Goal: Task Accomplishment & Management: Use online tool/utility

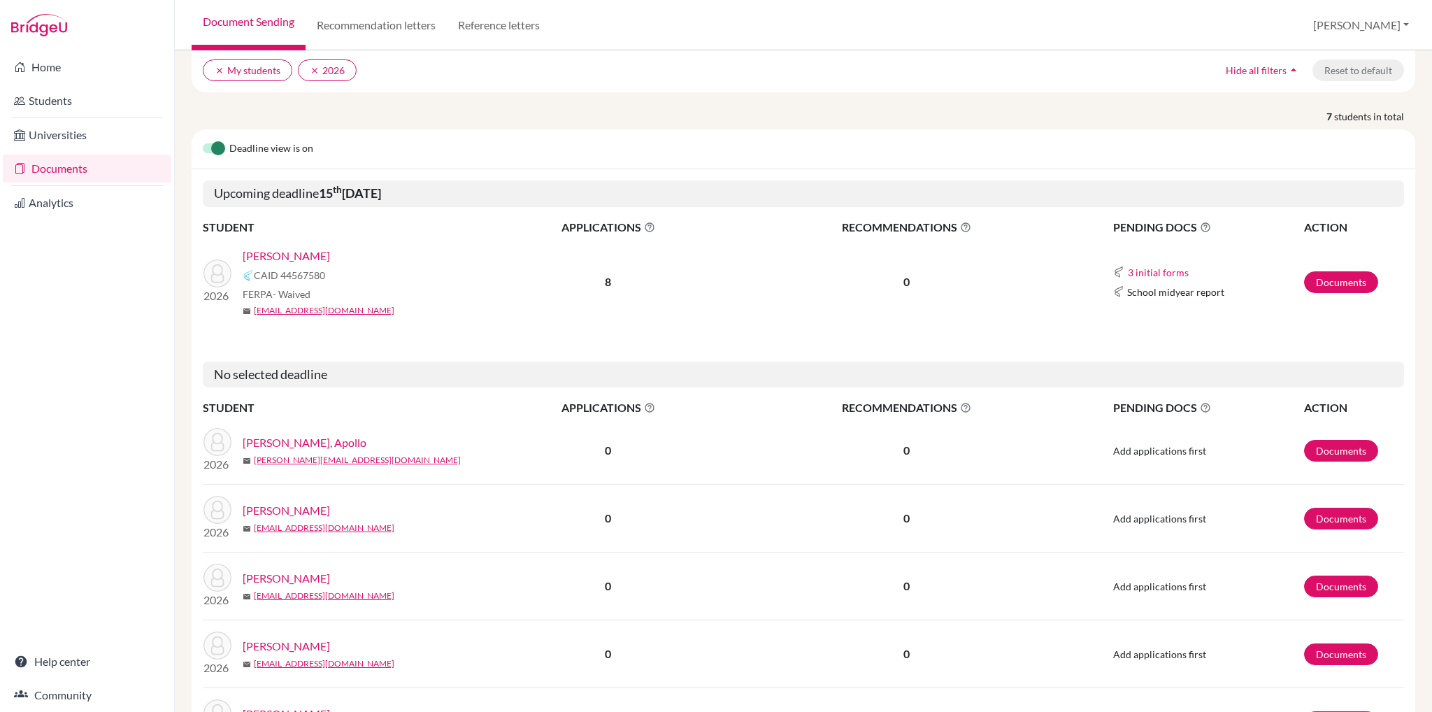
scroll to position [140, 0]
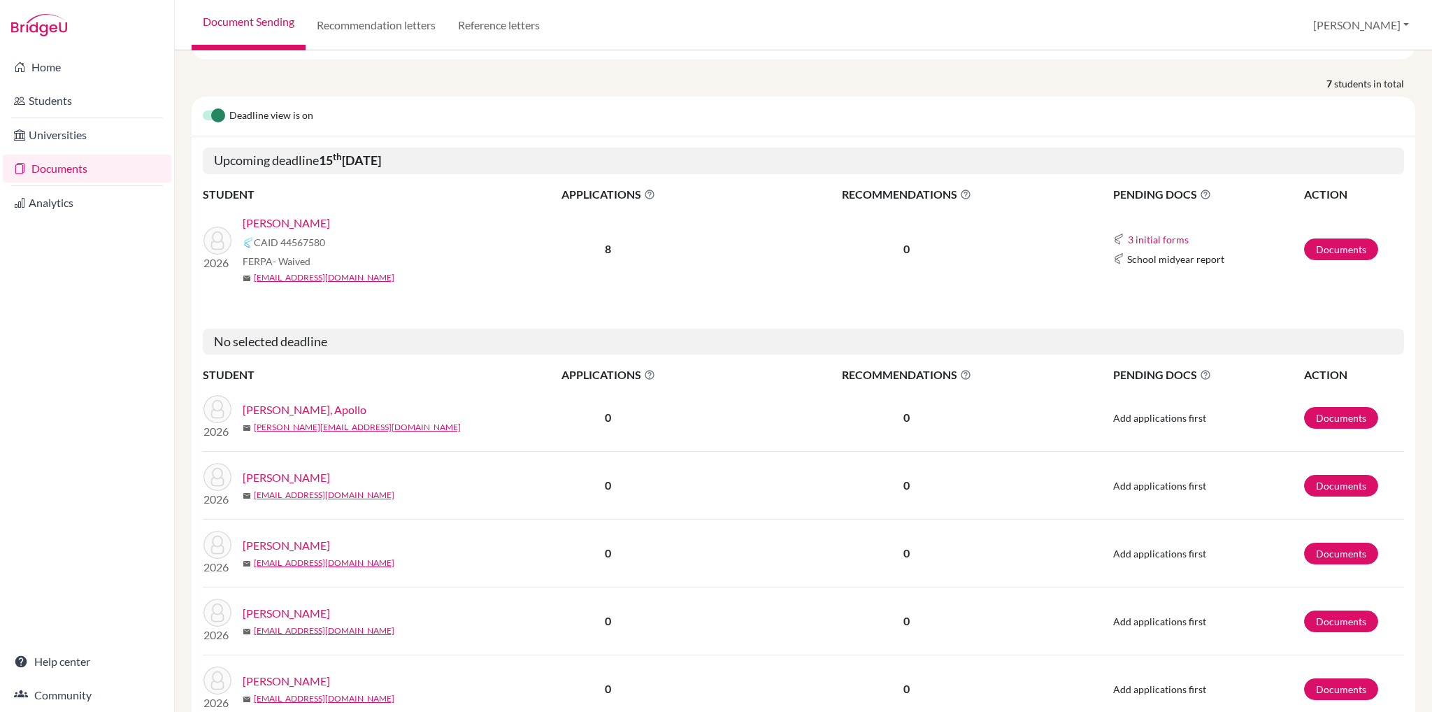
click at [291, 218] on link "[PERSON_NAME]" at bounding box center [286, 223] width 87 height 17
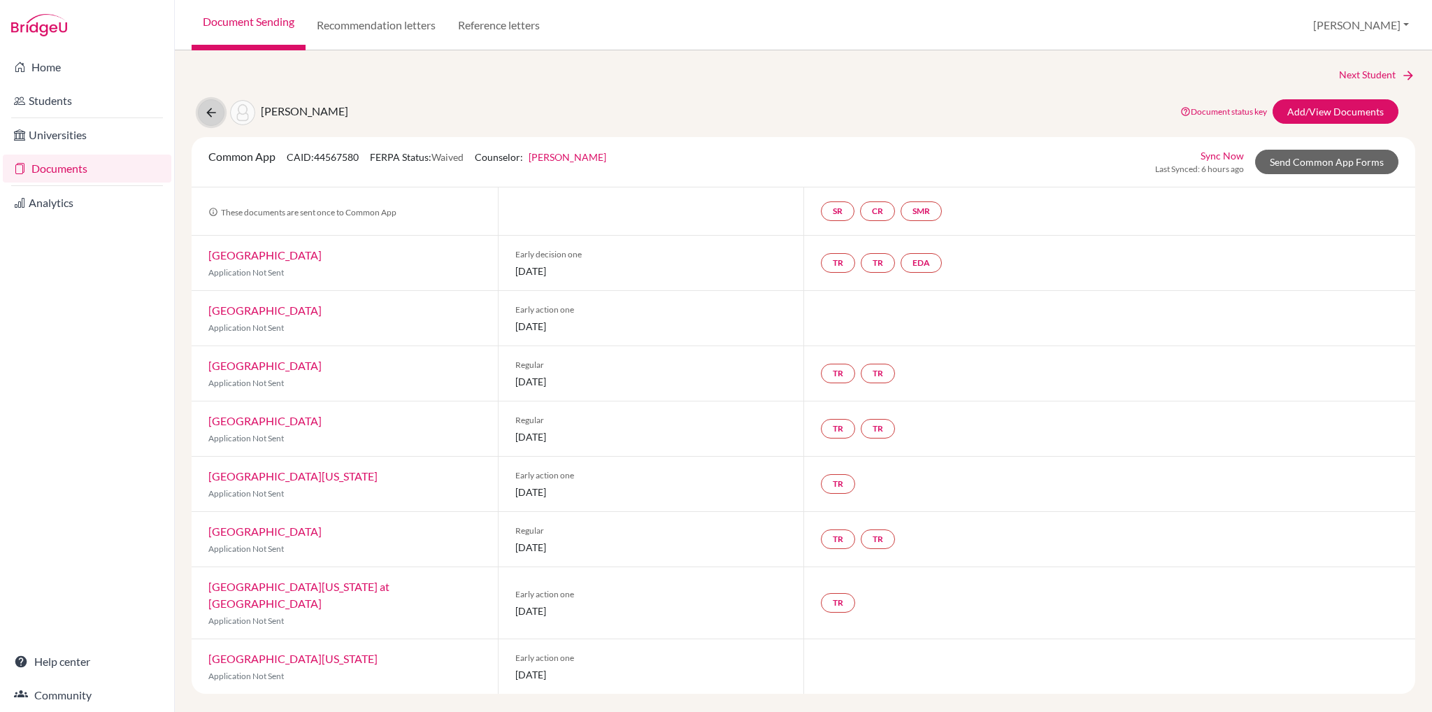
click at [218, 118] on button at bounding box center [211, 112] width 27 height 27
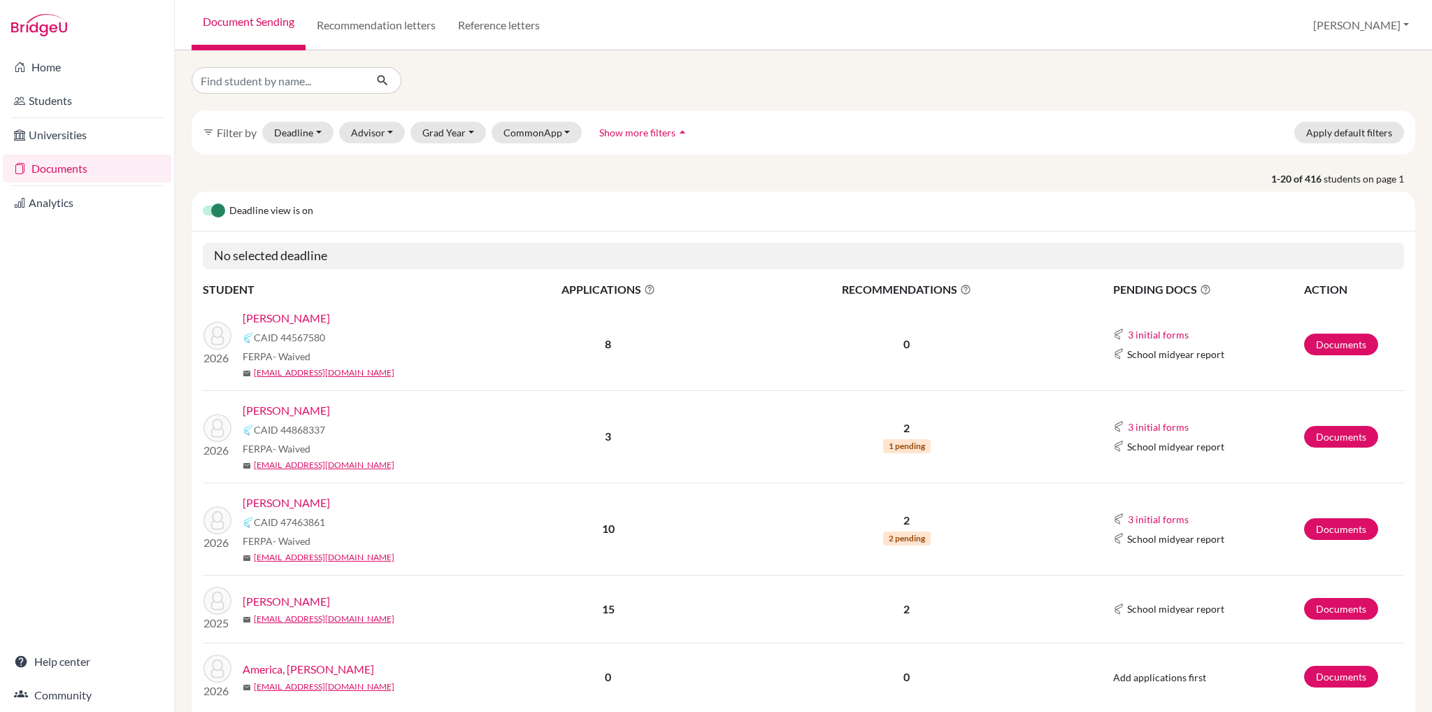
click at [49, 178] on link "Documents" at bounding box center [87, 168] width 168 height 28
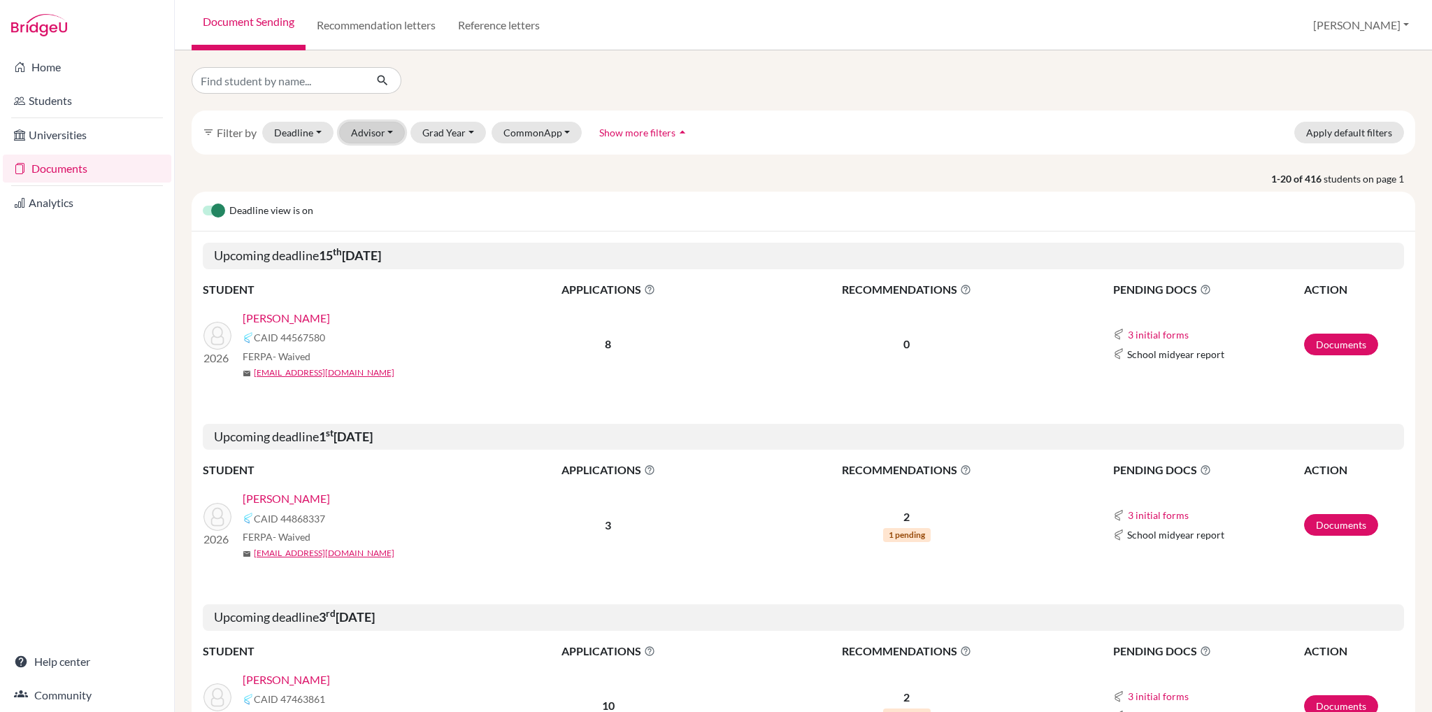
click at [377, 133] on button "Advisor" at bounding box center [372, 133] width 66 height 22
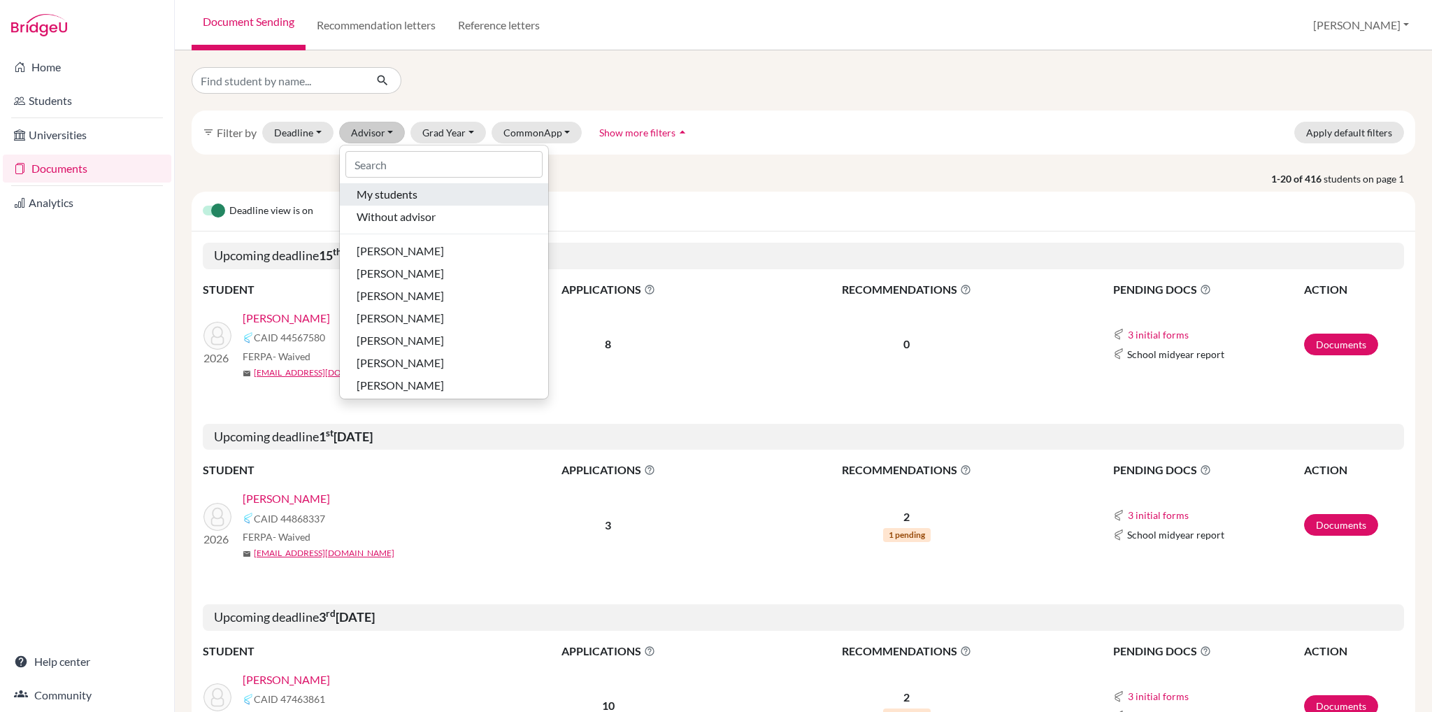
click at [398, 194] on span "My students" at bounding box center [387, 194] width 61 height 17
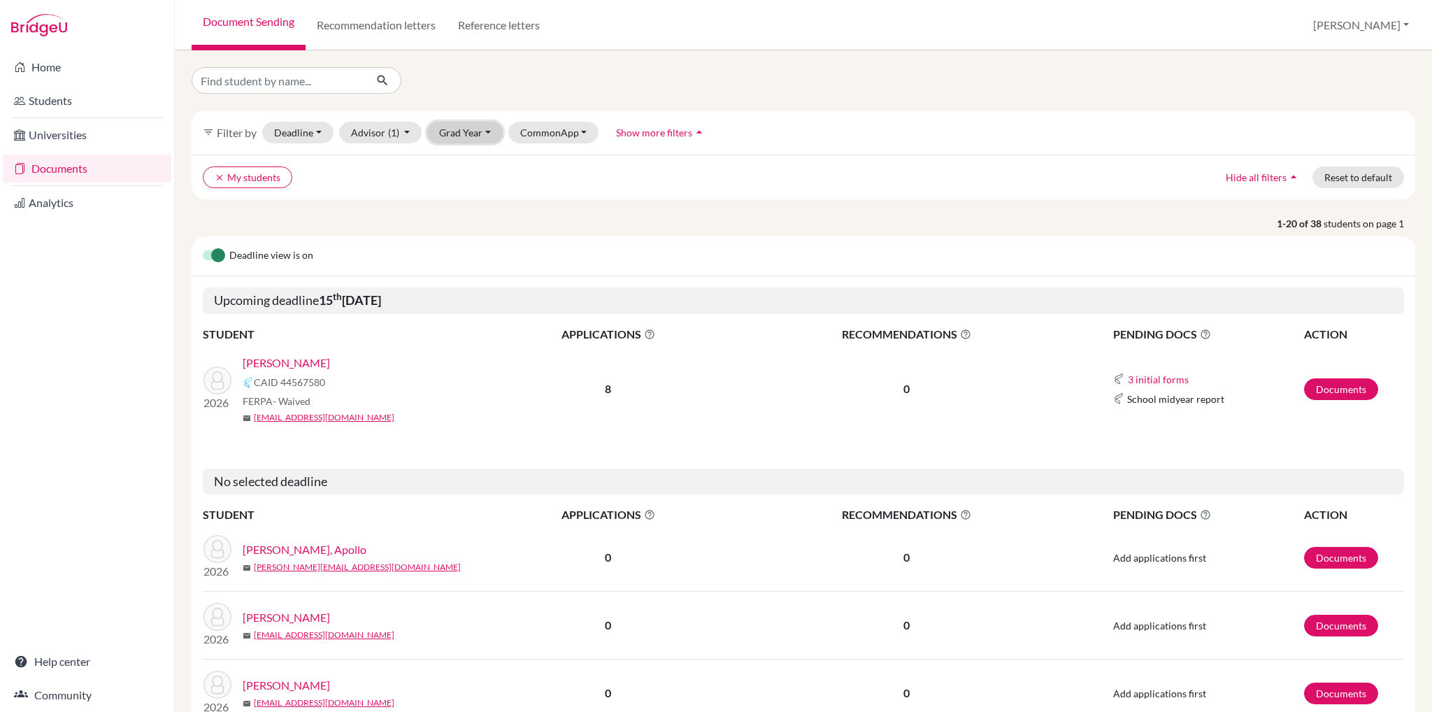
click at [464, 134] on button "Grad Year" at bounding box center [464, 133] width 75 height 22
click at [462, 171] on button "2026" at bounding box center [469, 162] width 82 height 22
click at [277, 76] on input "Find student by name..." at bounding box center [278, 80] width 173 height 27
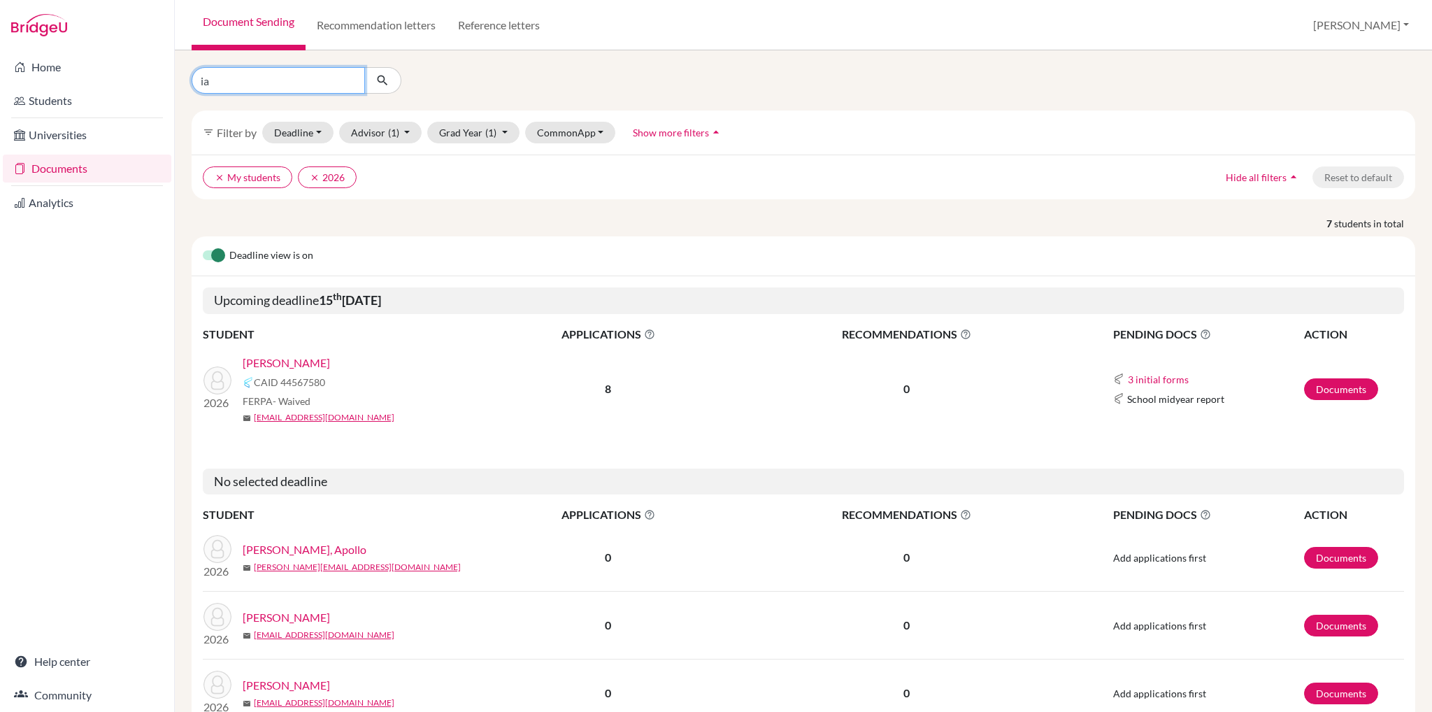
type input "ian"
click button "submit" at bounding box center [382, 80] width 37 height 27
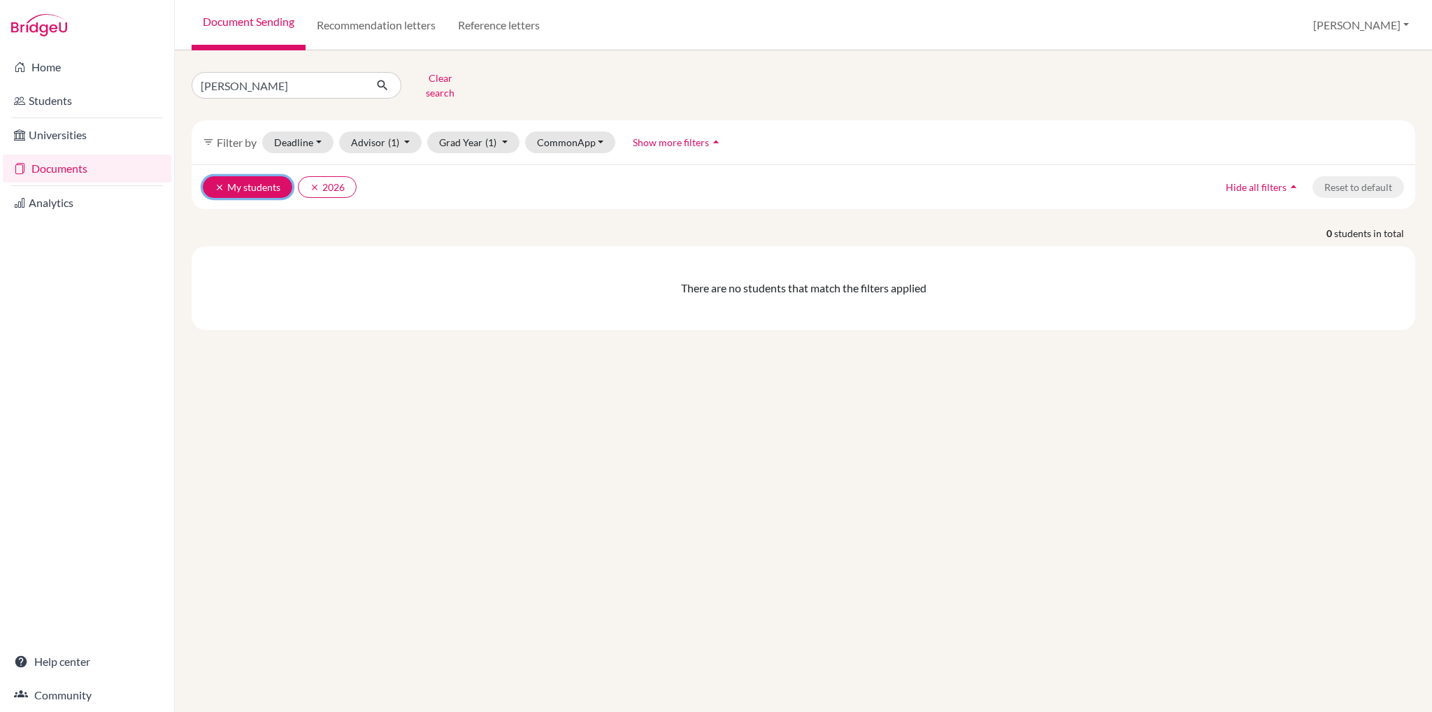
click at [213, 180] on button "clear My students" at bounding box center [247, 187] width 89 height 22
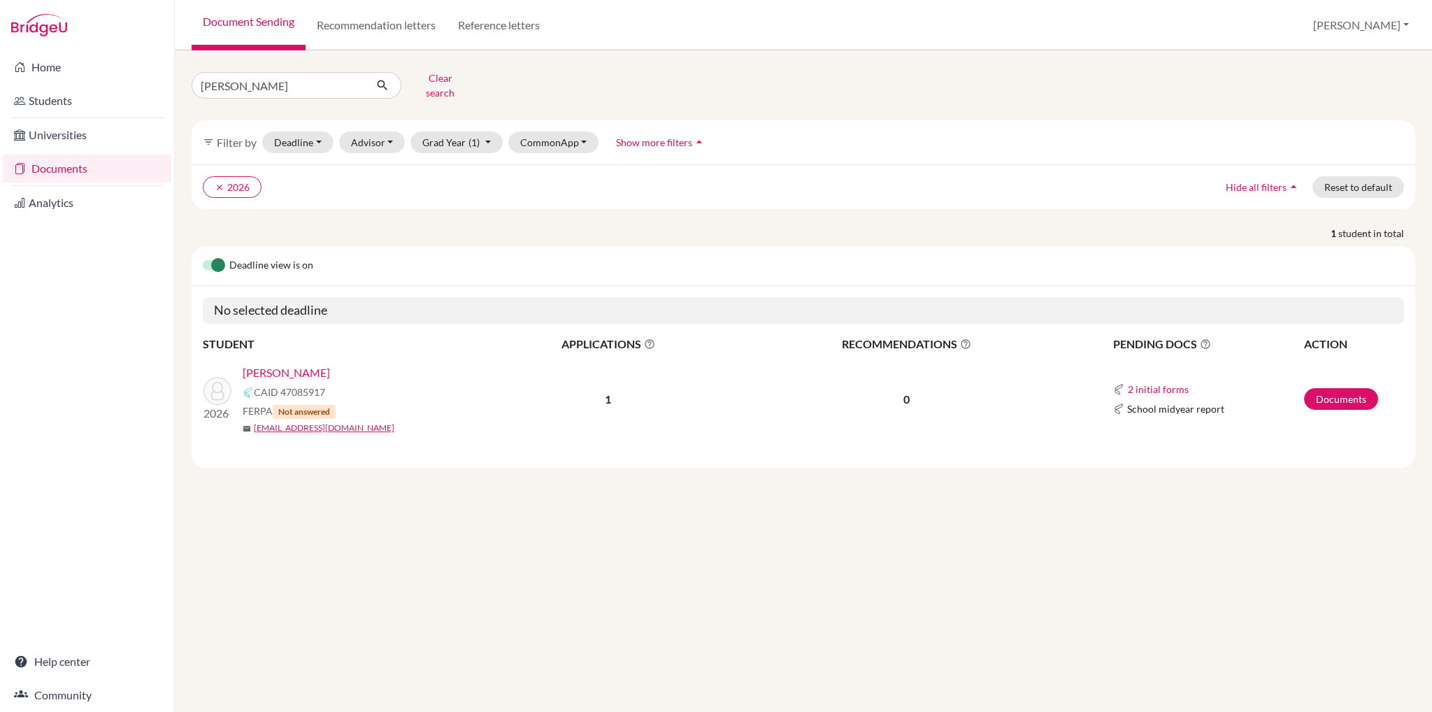
click at [298, 366] on link "[PERSON_NAME]" at bounding box center [286, 372] width 87 height 17
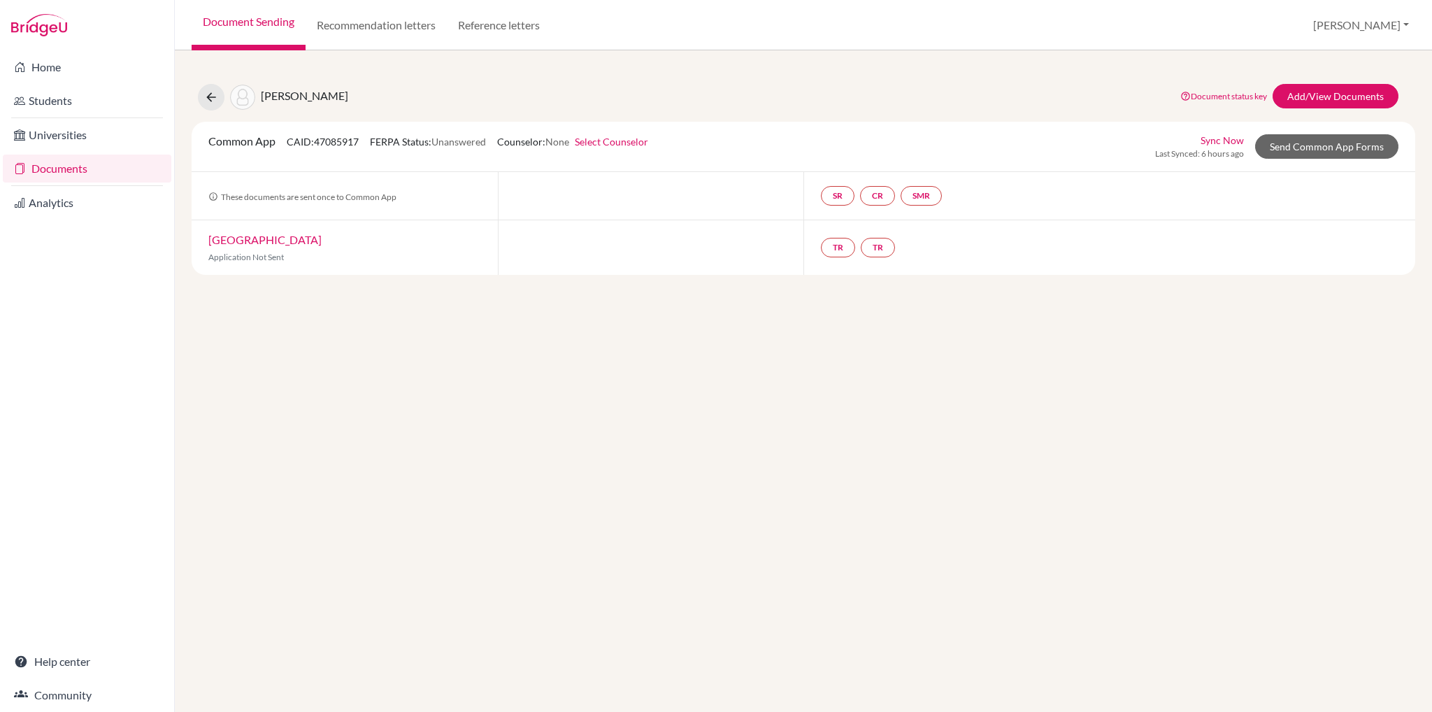
click at [635, 141] on link "Select Counselor" at bounding box center [611, 142] width 73 height 12
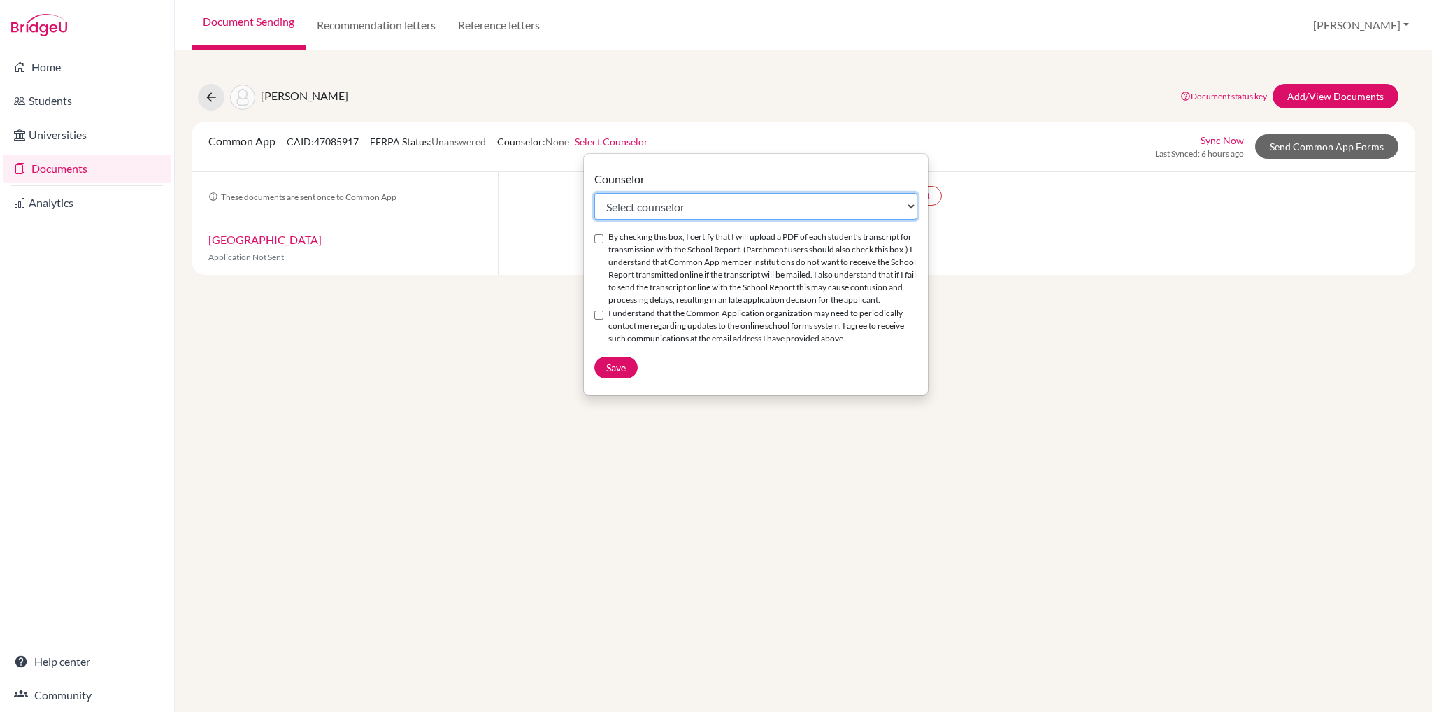
click at [649, 208] on select "Select counselor [PERSON_NAME] [PERSON_NAME] [PERSON_NAME] [PERSON_NAME] [PERSO…" at bounding box center [755, 206] width 323 height 27
click at [595, 236] on input "By checking this box, I certify that I will upload a PDF of each student’s tran…" at bounding box center [598, 238] width 9 height 9
checkbox input "true"
click at [601, 317] on input "I understand that the Common Application organization may need to periodically …" at bounding box center [598, 314] width 9 height 9
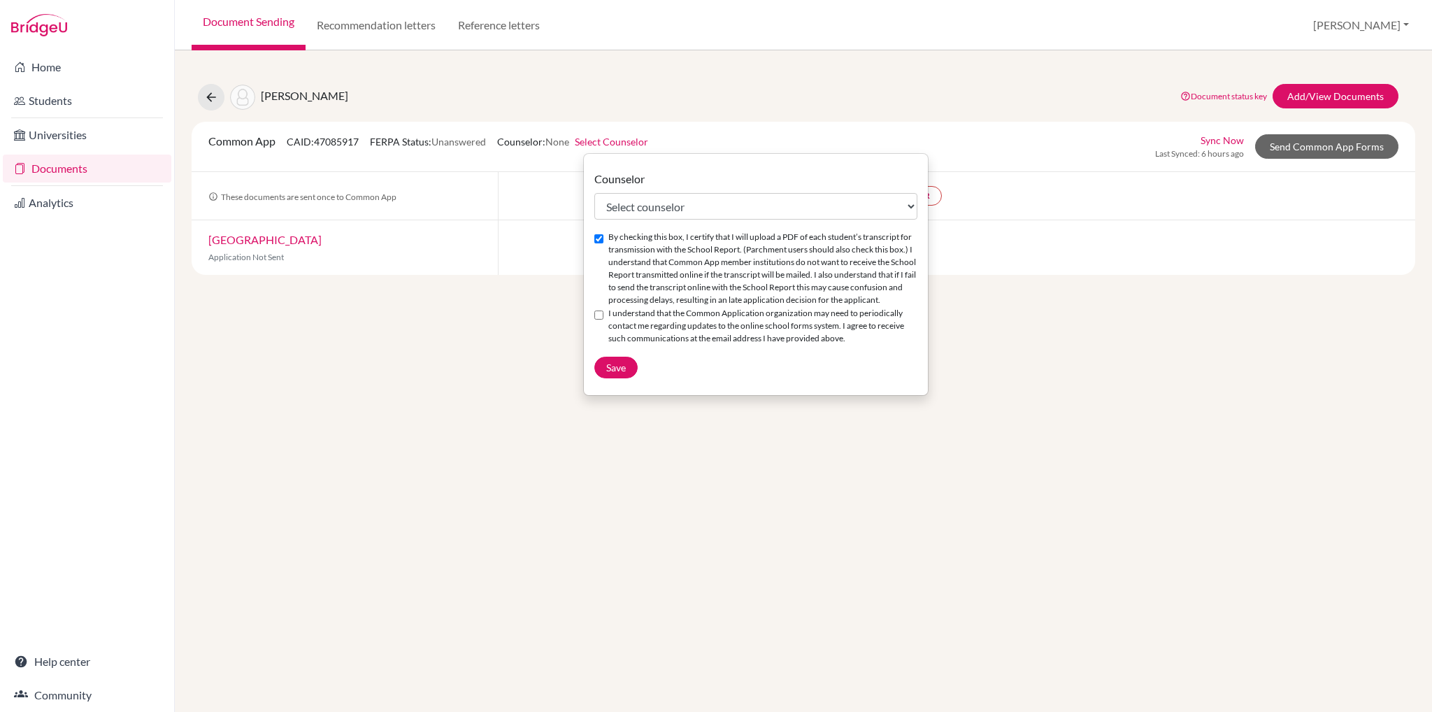
checkbox input "true"
click at [685, 203] on select "Select counselor Jared Adelman Sebastian Allon Heather Brennan Tom Carter Iva F…" at bounding box center [755, 206] width 323 height 27
select select "243492"
click at [594, 193] on select "Select counselor Jared Adelman Sebastian Allon Heather Brennan Tom Carter Iva F…" at bounding box center [755, 206] width 323 height 27
click at [624, 369] on span "Save" at bounding box center [616, 367] width 20 height 12
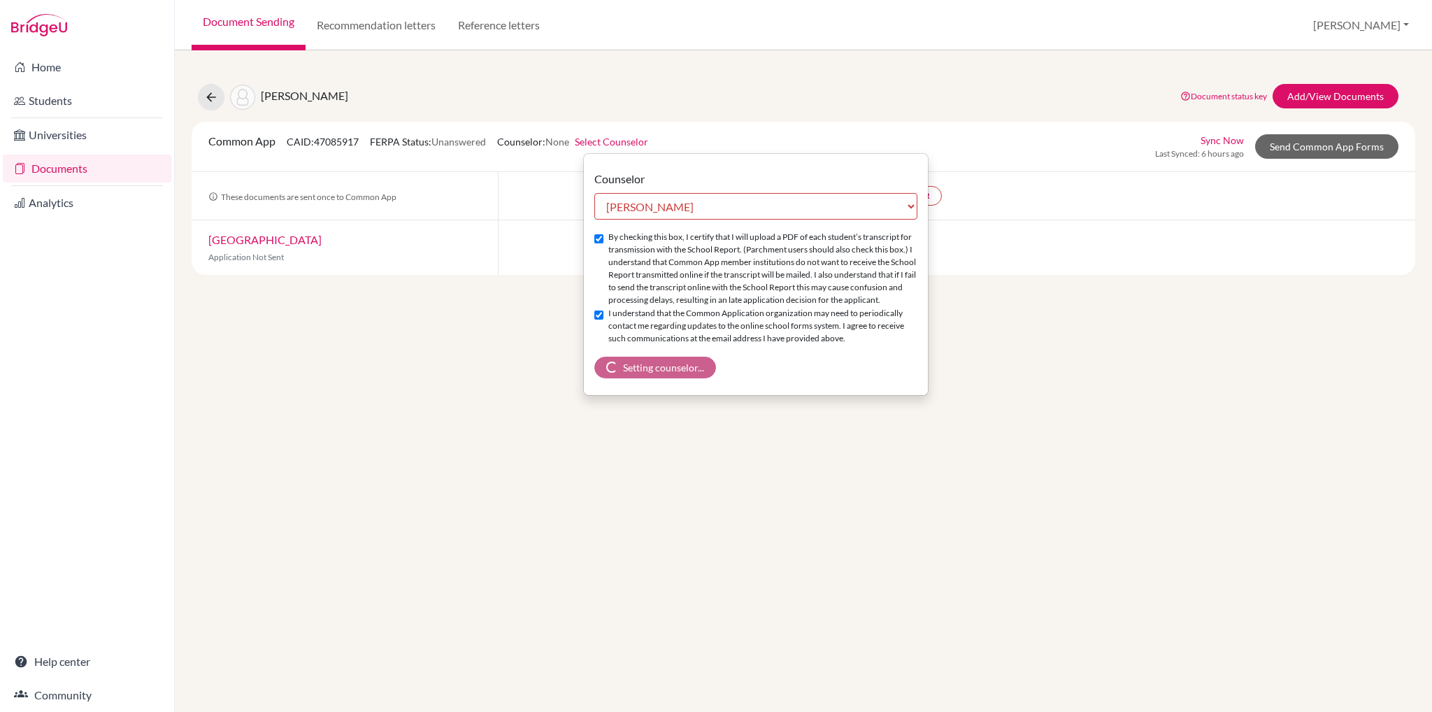
click at [878, 134] on div "Common App CAID: 47085917 FERPA Status: Unanswered Counselor: None Select Couns…" at bounding box center [803, 146] width 1211 height 27
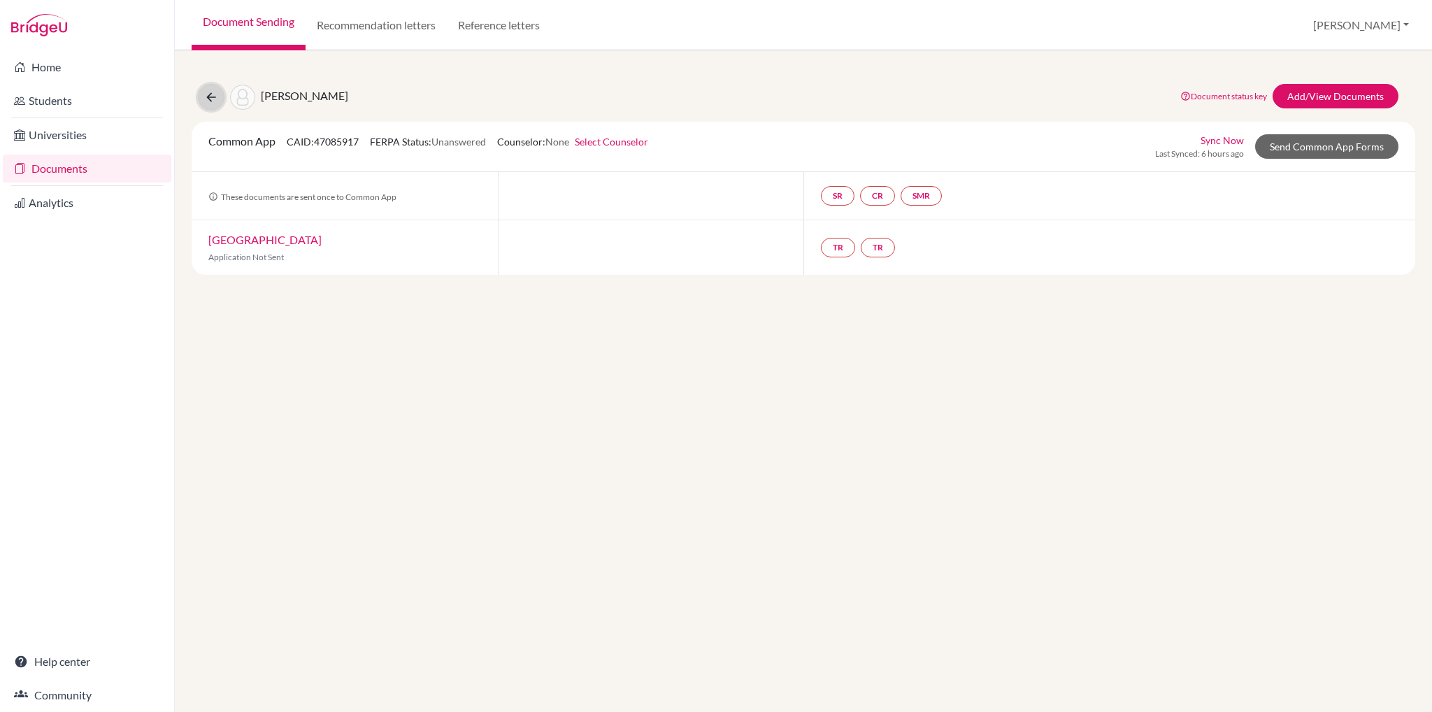
click at [218, 99] on button at bounding box center [211, 97] width 27 height 27
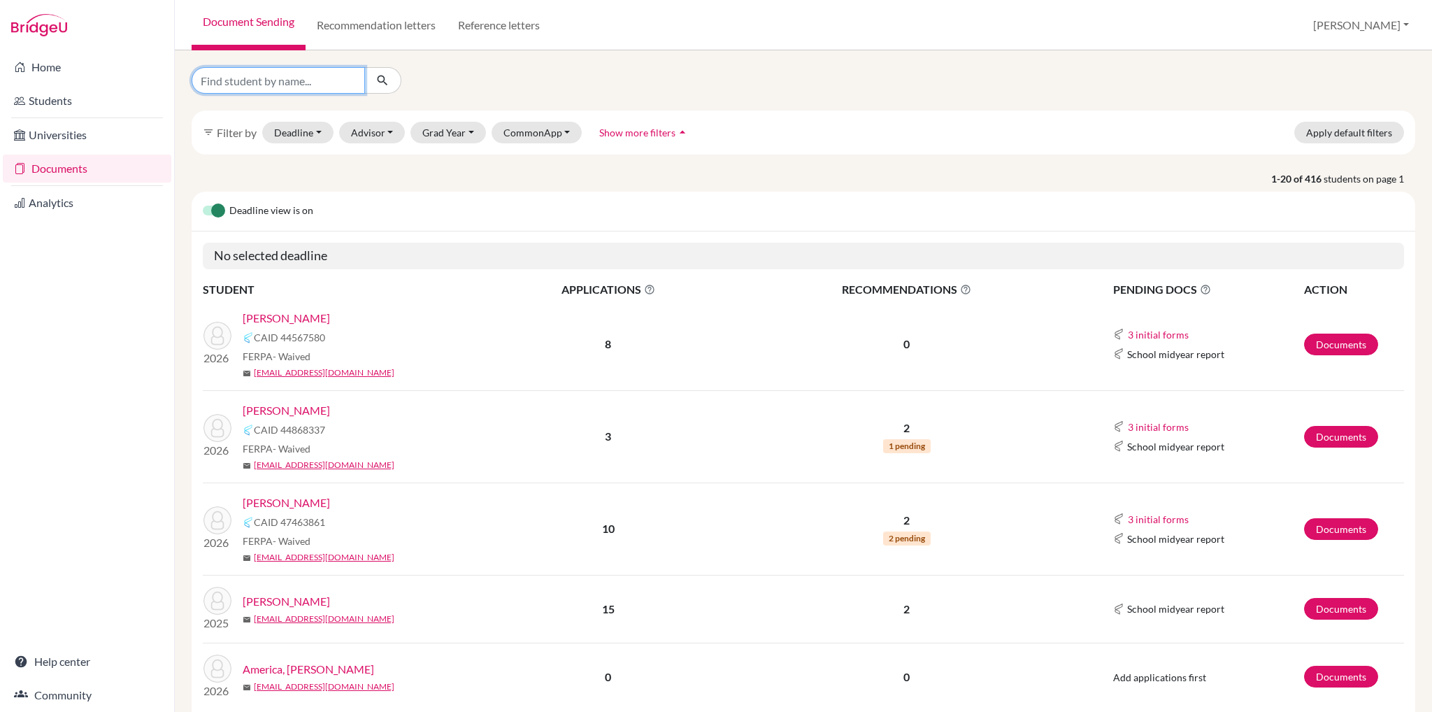
click at [289, 84] on input "Find student by name..." at bounding box center [278, 80] width 173 height 27
type input "[PERSON_NAME]"
click button "submit" at bounding box center [382, 80] width 37 height 27
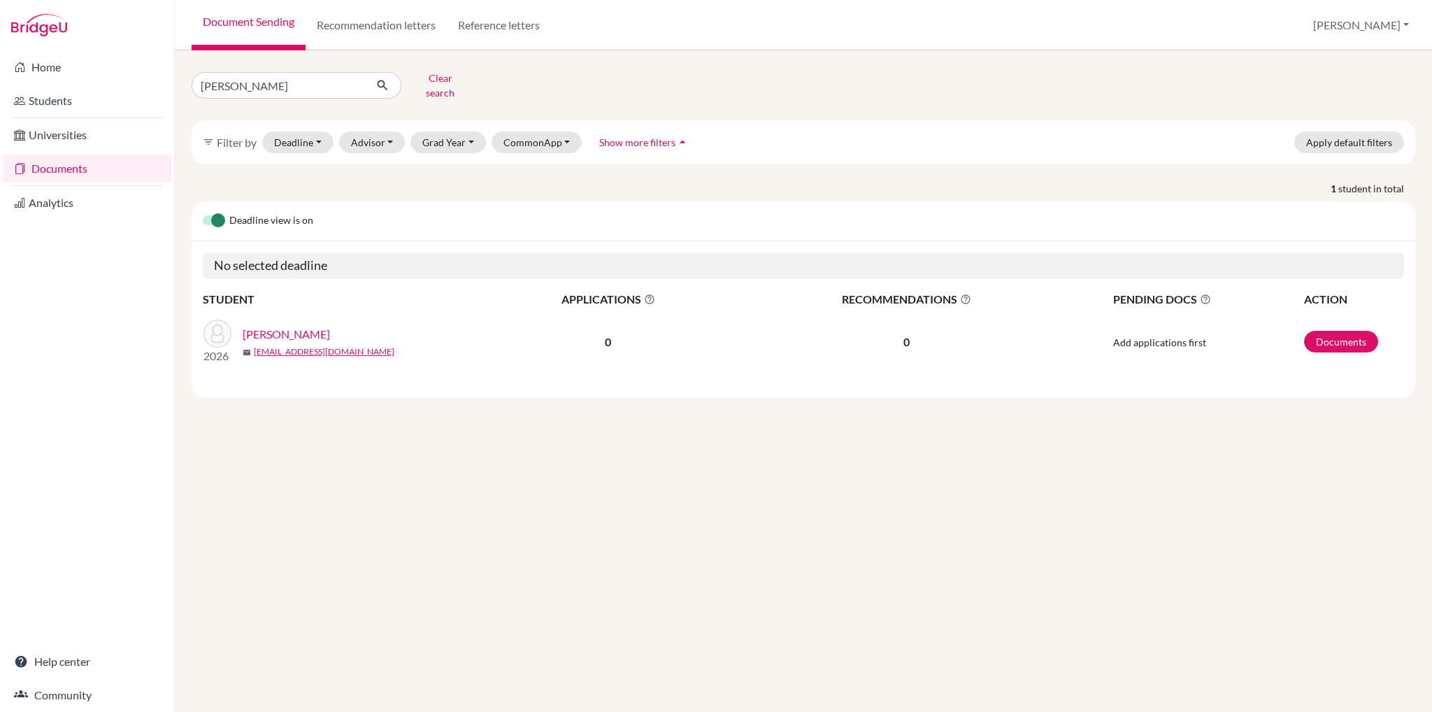
click at [298, 326] on link "[PERSON_NAME]" at bounding box center [286, 334] width 87 height 17
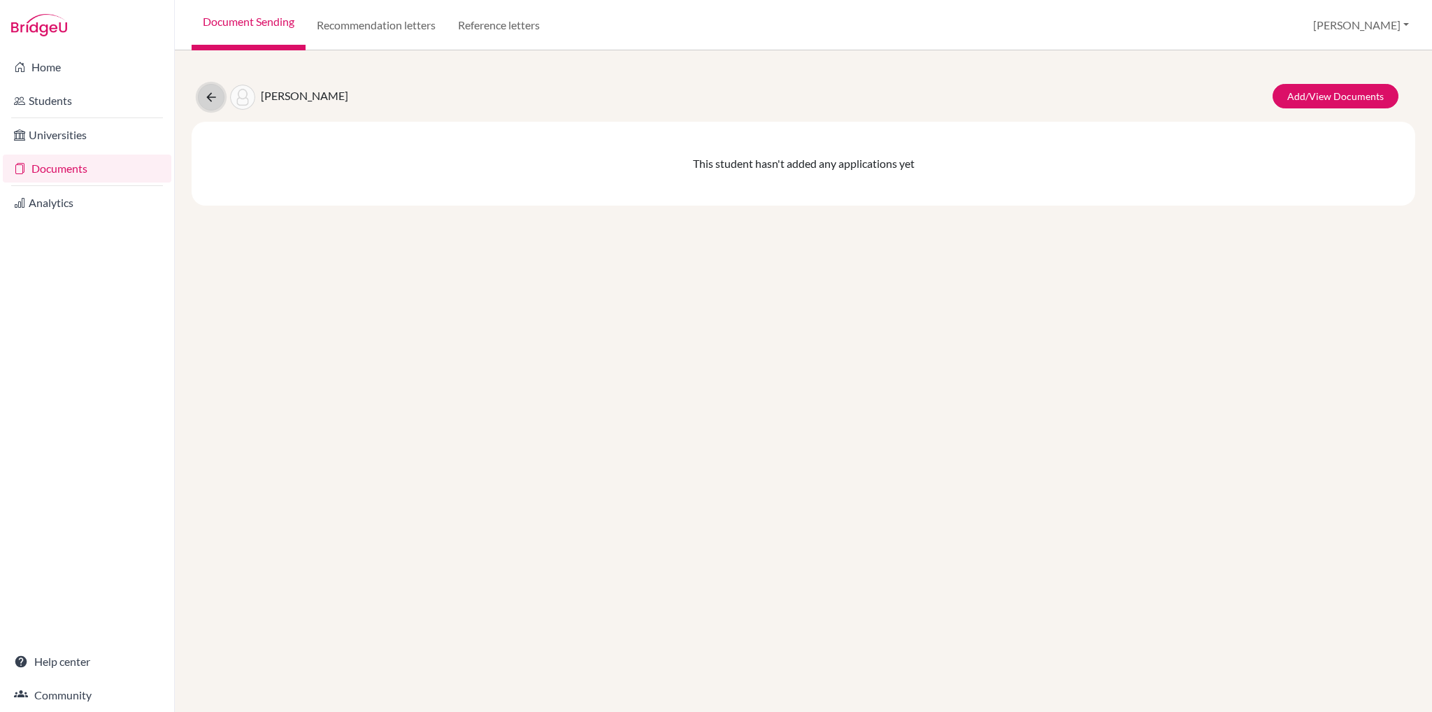
click at [217, 101] on icon at bounding box center [211, 97] width 14 height 14
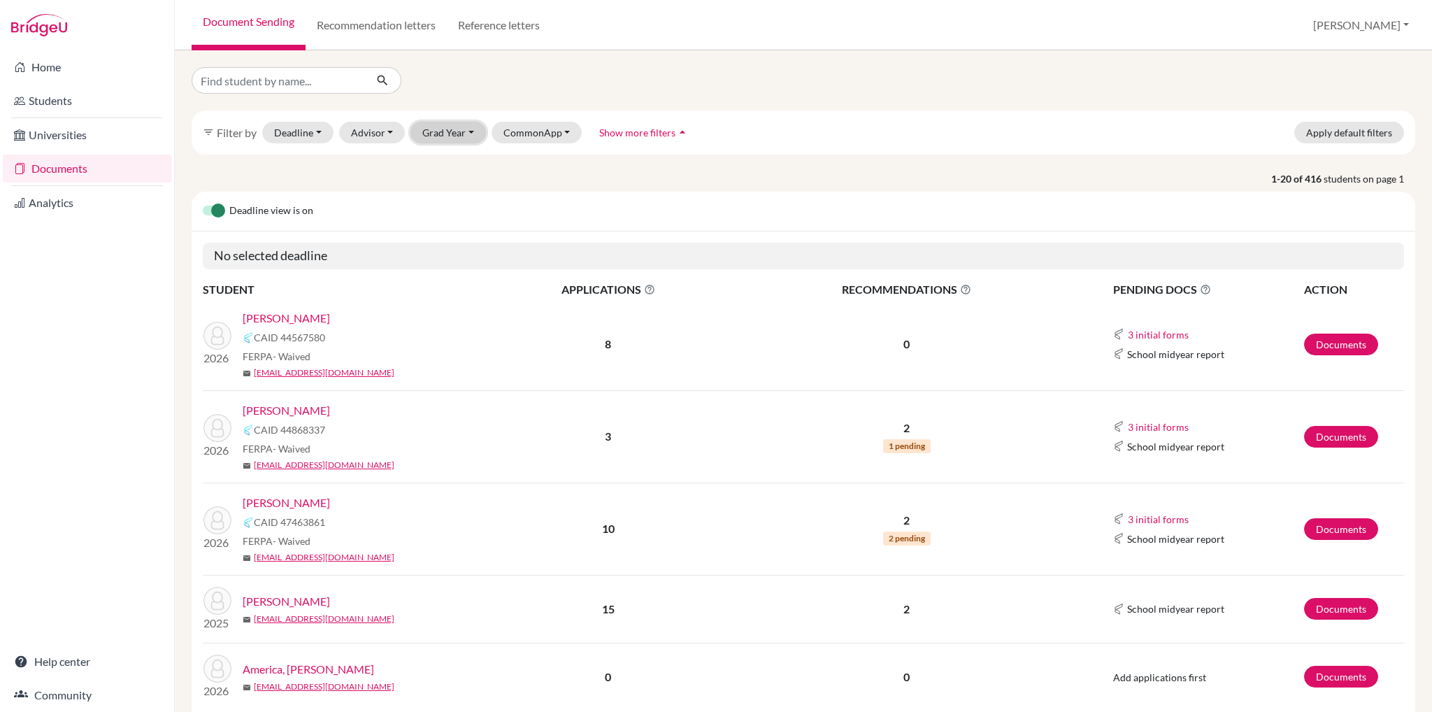
click at [447, 133] on button "Grad Year" at bounding box center [447, 133] width 75 height 22
click at [448, 161] on span "2026" at bounding box center [440, 162] width 25 height 17
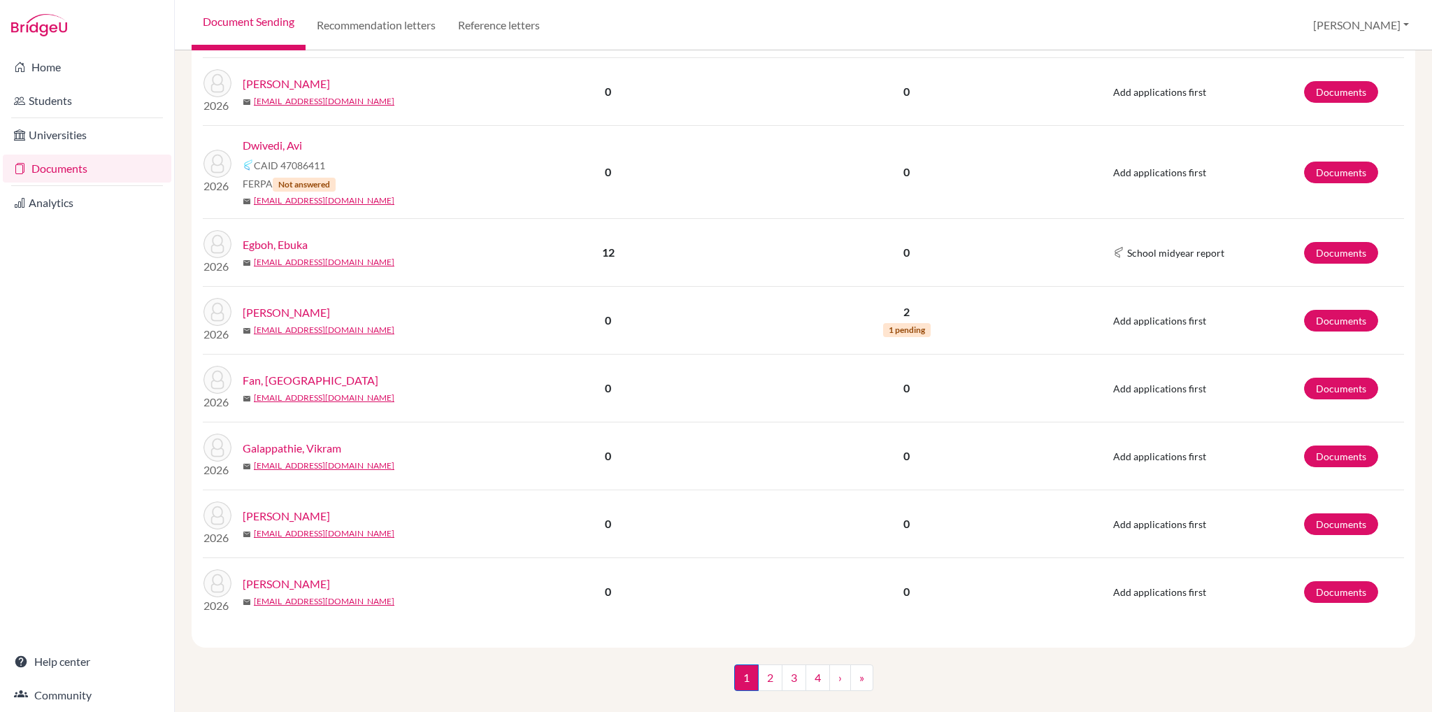
scroll to position [1457, 0]
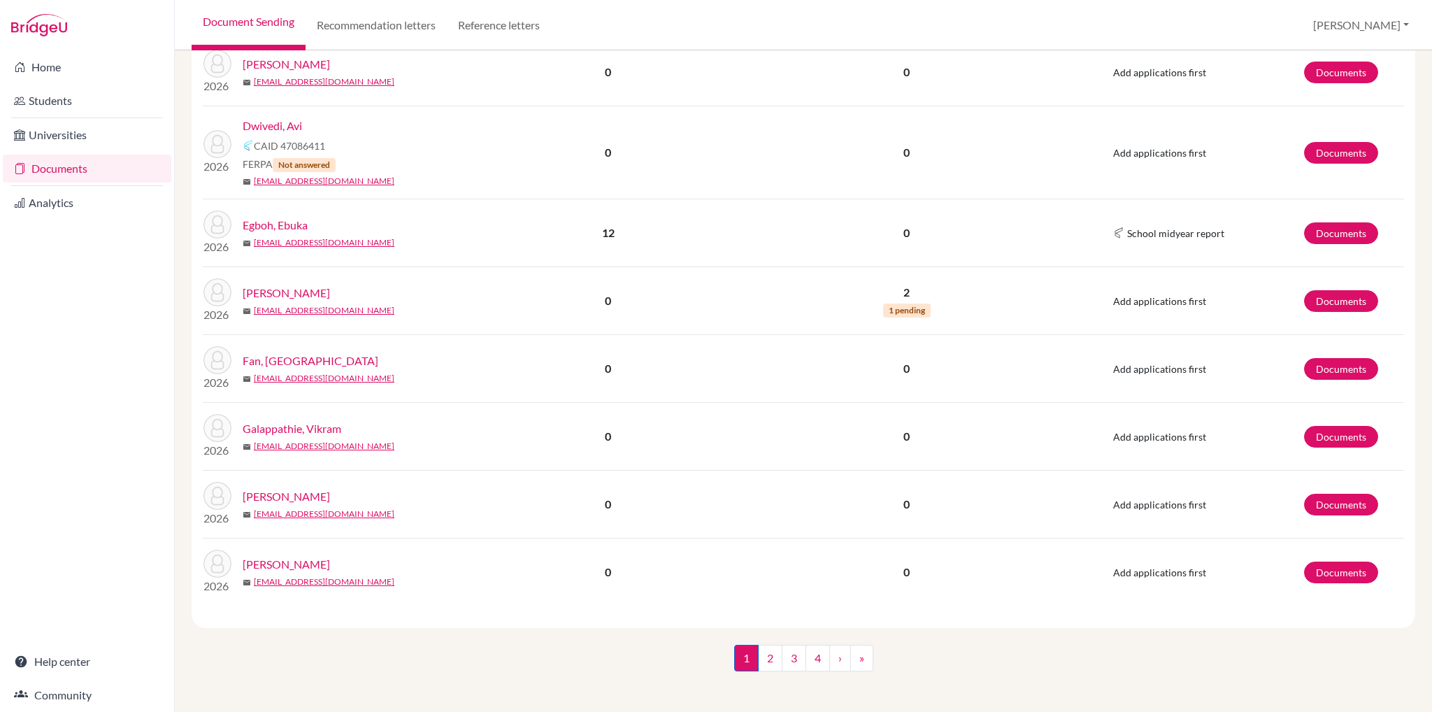
click at [272, 493] on link "[PERSON_NAME]" at bounding box center [286, 496] width 87 height 17
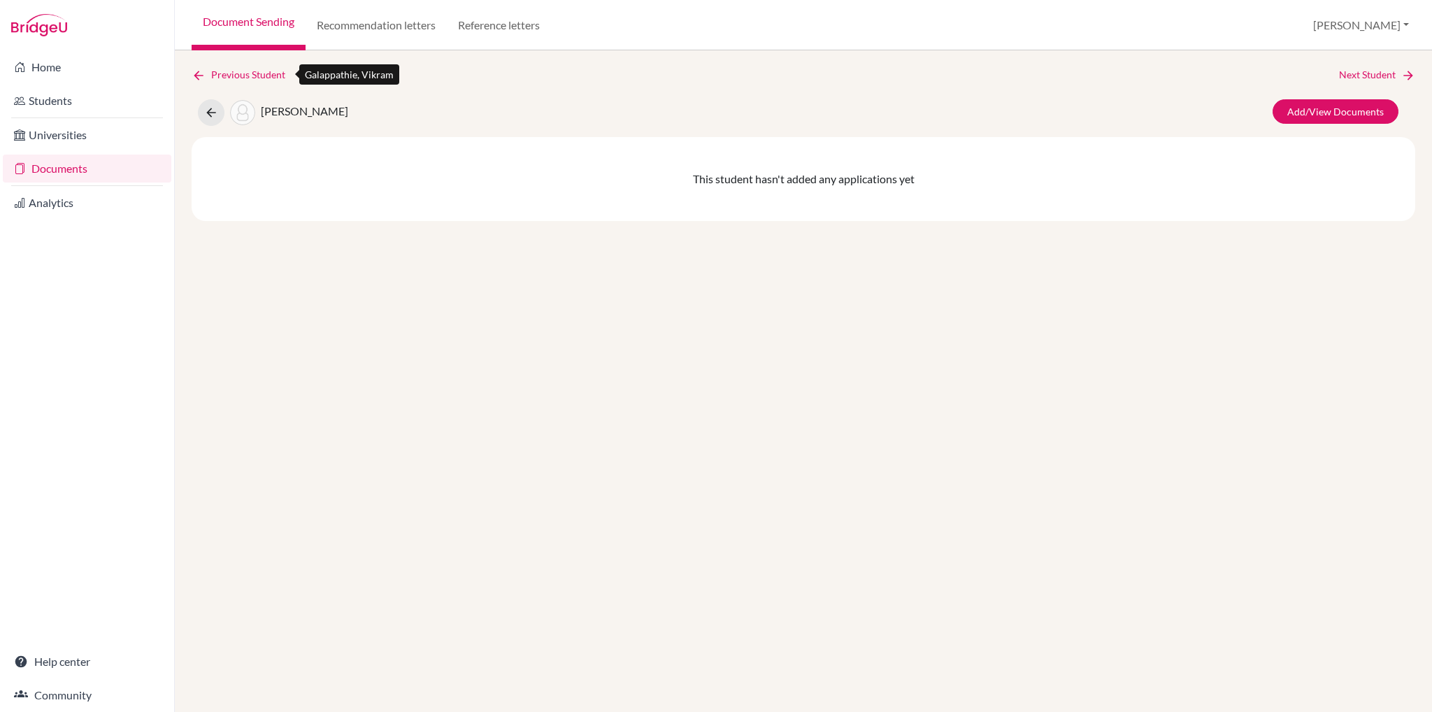
click at [204, 69] on icon at bounding box center [199, 76] width 14 height 14
click at [203, 82] on div "Previous Student Next Student Galappathie, Vikram Add/View Documents This stude…" at bounding box center [803, 144] width 1223 height 154
click at [204, 78] on icon at bounding box center [199, 76] width 14 height 14
click at [205, 113] on icon at bounding box center [211, 113] width 14 height 14
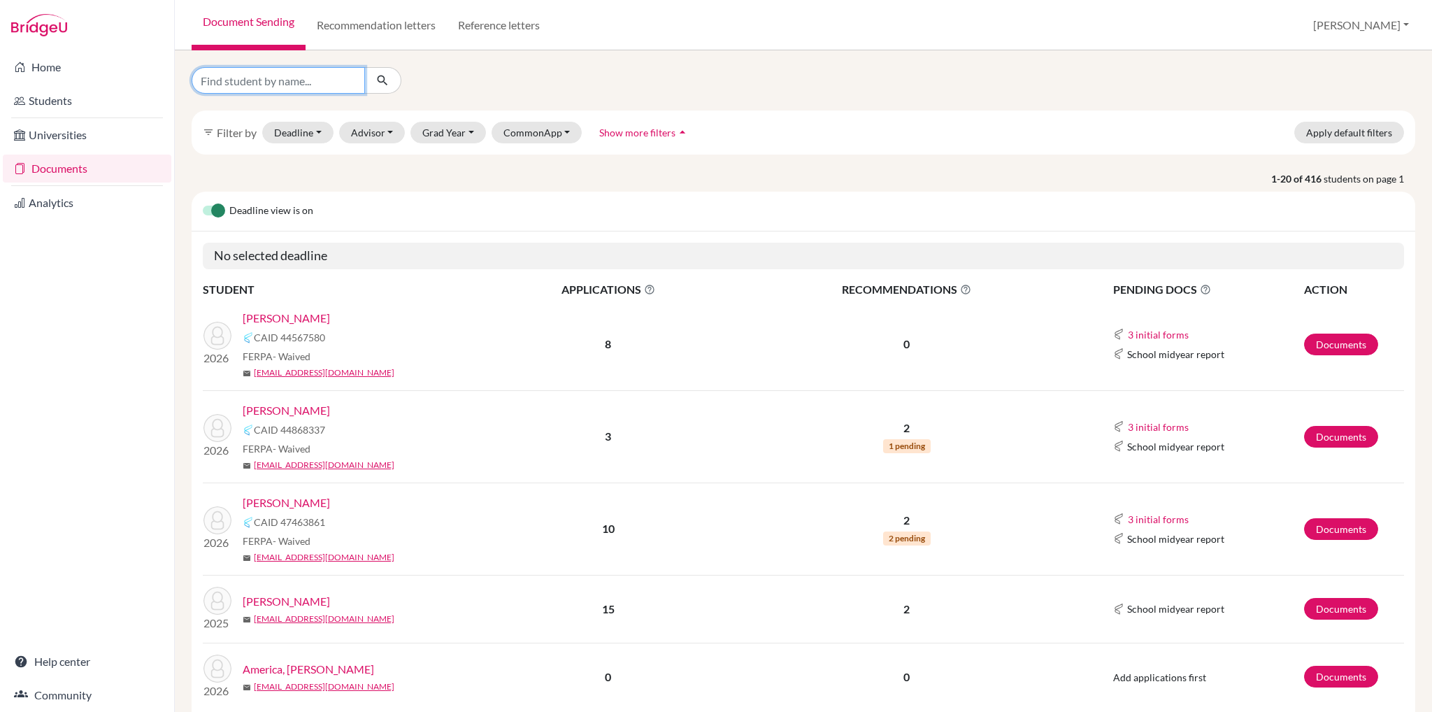
click at [291, 82] on input "Find student by name..." at bounding box center [278, 80] width 173 height 27
type input "parker"
click button "submit" at bounding box center [382, 80] width 37 height 27
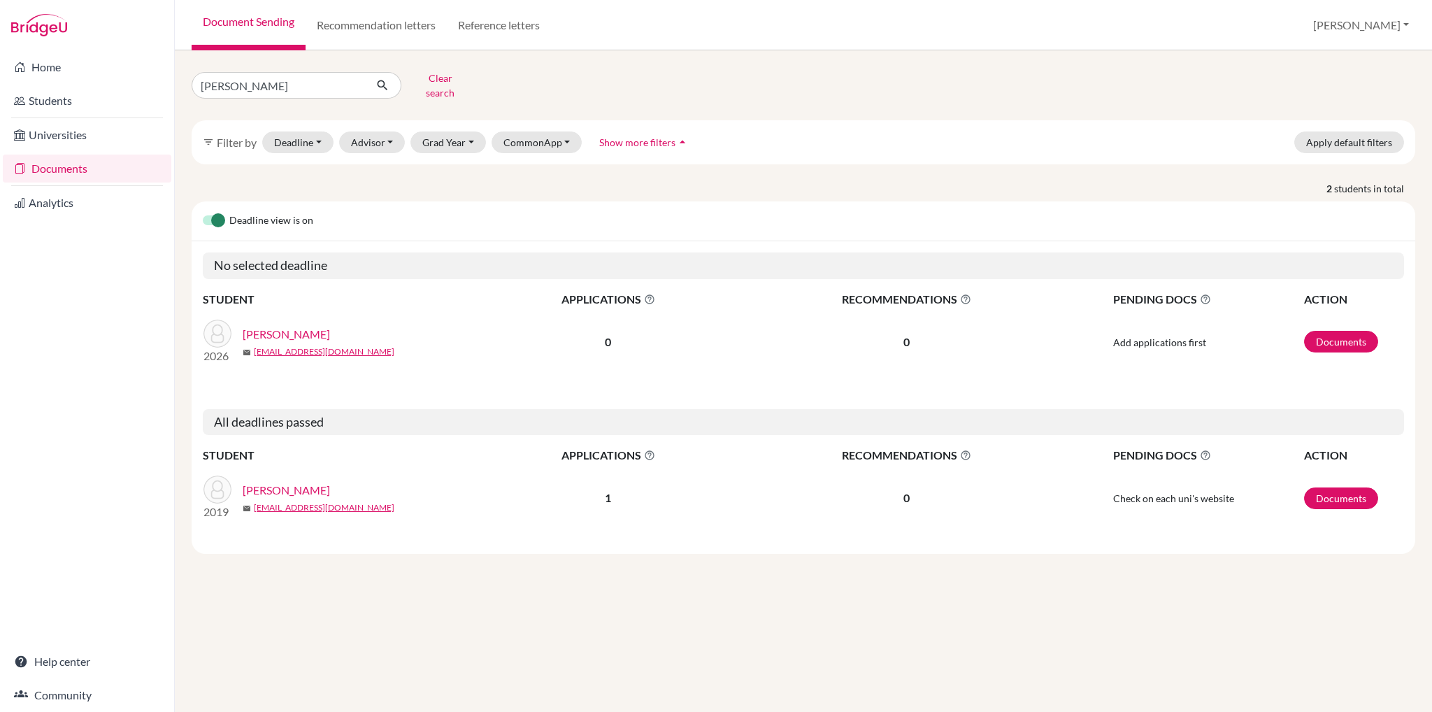
click at [296, 326] on link "Whiting, Parker" at bounding box center [286, 334] width 87 height 17
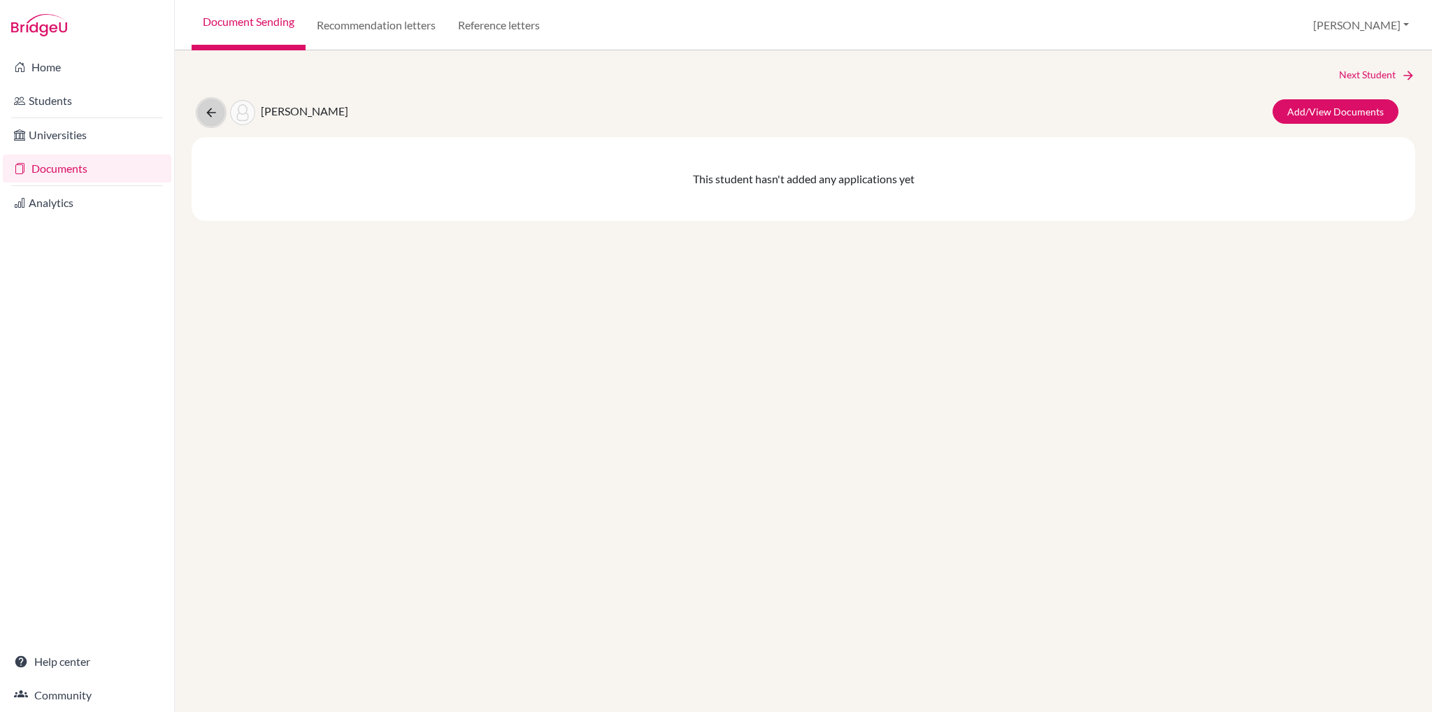
click at [202, 112] on button at bounding box center [211, 112] width 27 height 27
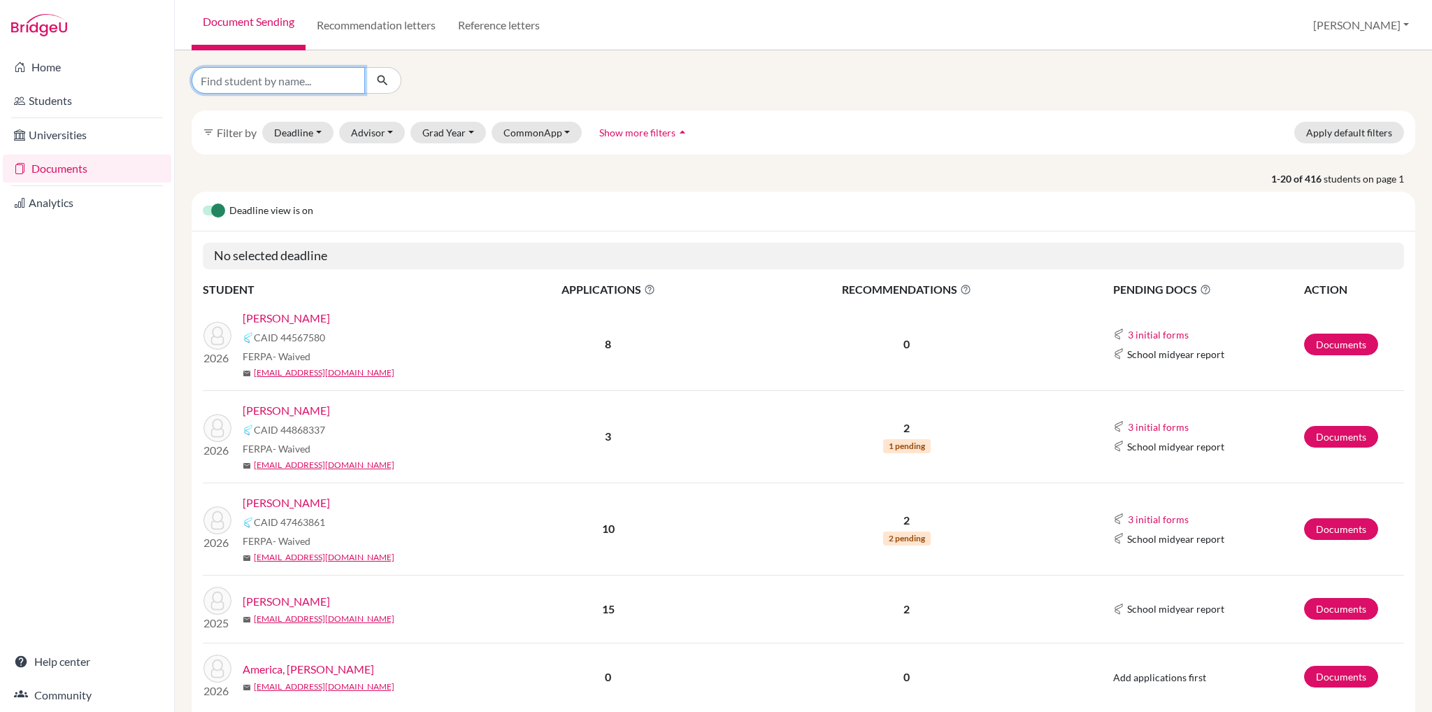
click at [279, 78] on input "Find student by name..." at bounding box center [278, 80] width 173 height 27
type input "[PERSON_NAME]"
click button "submit" at bounding box center [382, 80] width 37 height 27
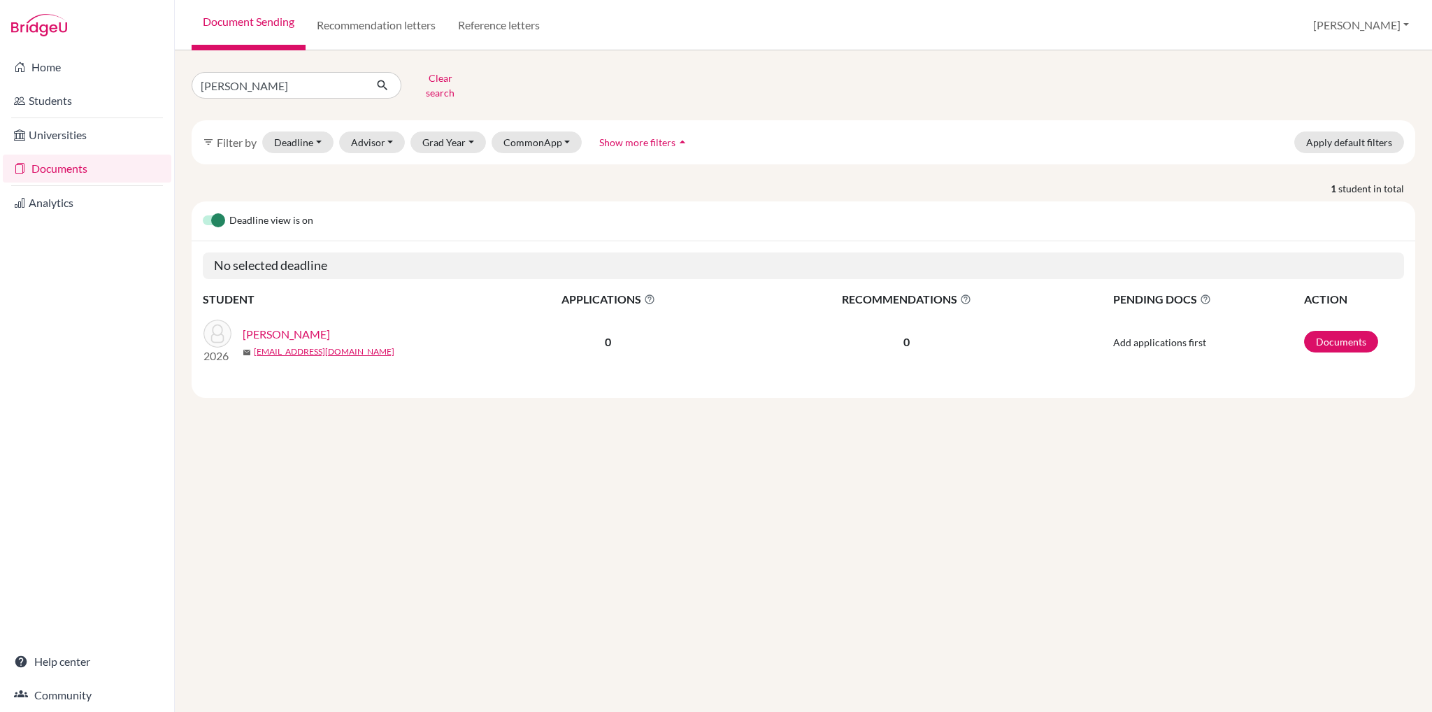
click at [272, 328] on link "[PERSON_NAME]" at bounding box center [286, 334] width 87 height 17
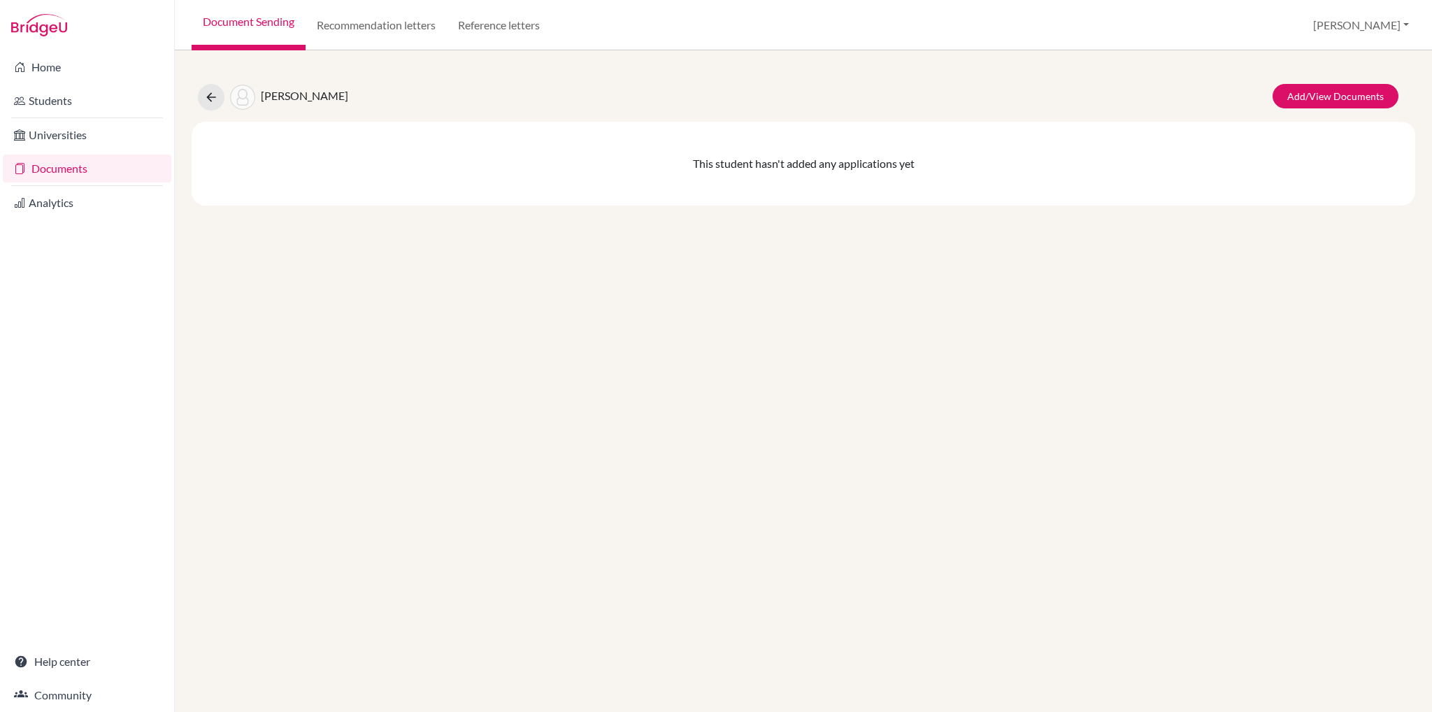
click at [261, 29] on link "Document Sending" at bounding box center [249, 25] width 114 height 50
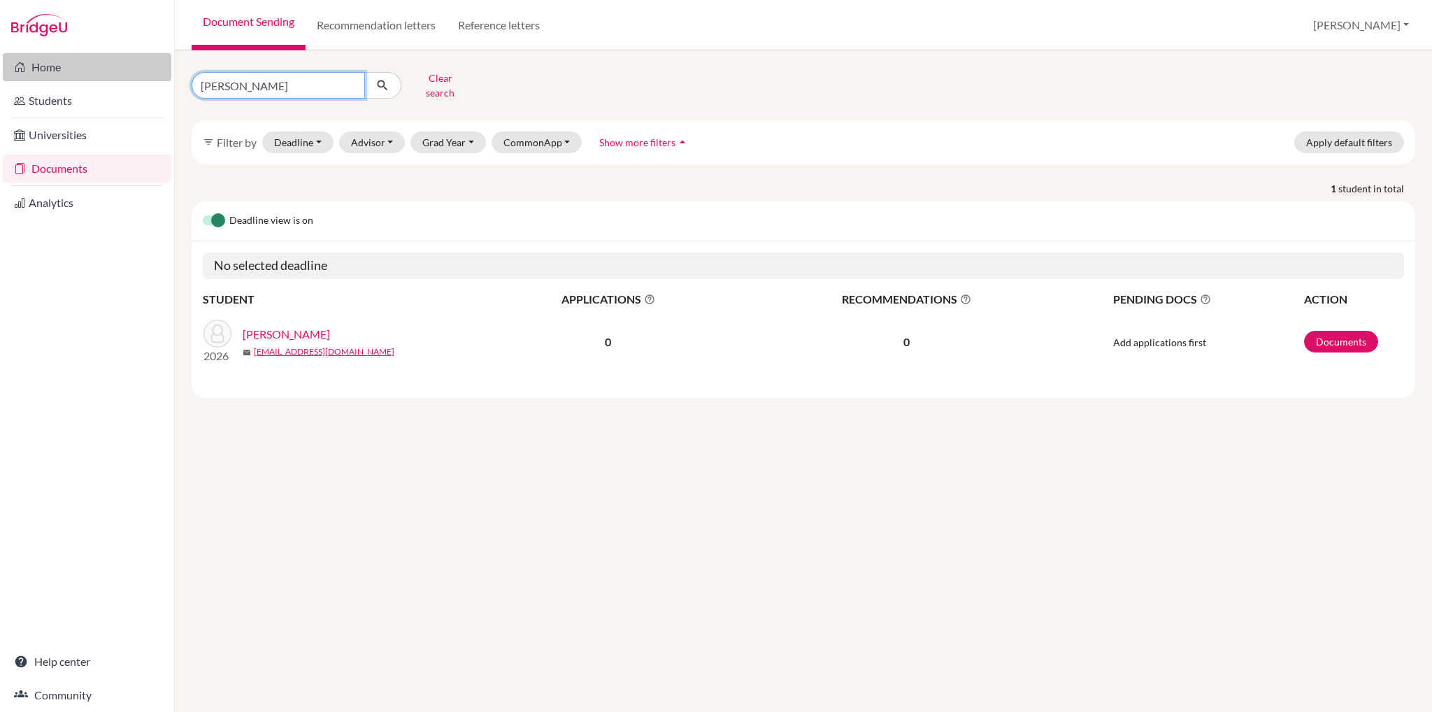
drag, startPoint x: 275, startPoint y: 80, endPoint x: 159, endPoint y: 79, distance: 116.7
click at [159, 79] on div "Home Students Universities Documents Analytics Help center Community Document S…" at bounding box center [716, 356] width 1432 height 712
type input "wilder"
click button "submit" at bounding box center [382, 85] width 37 height 27
click at [291, 326] on link "Daffey, Wilder" at bounding box center [286, 334] width 87 height 17
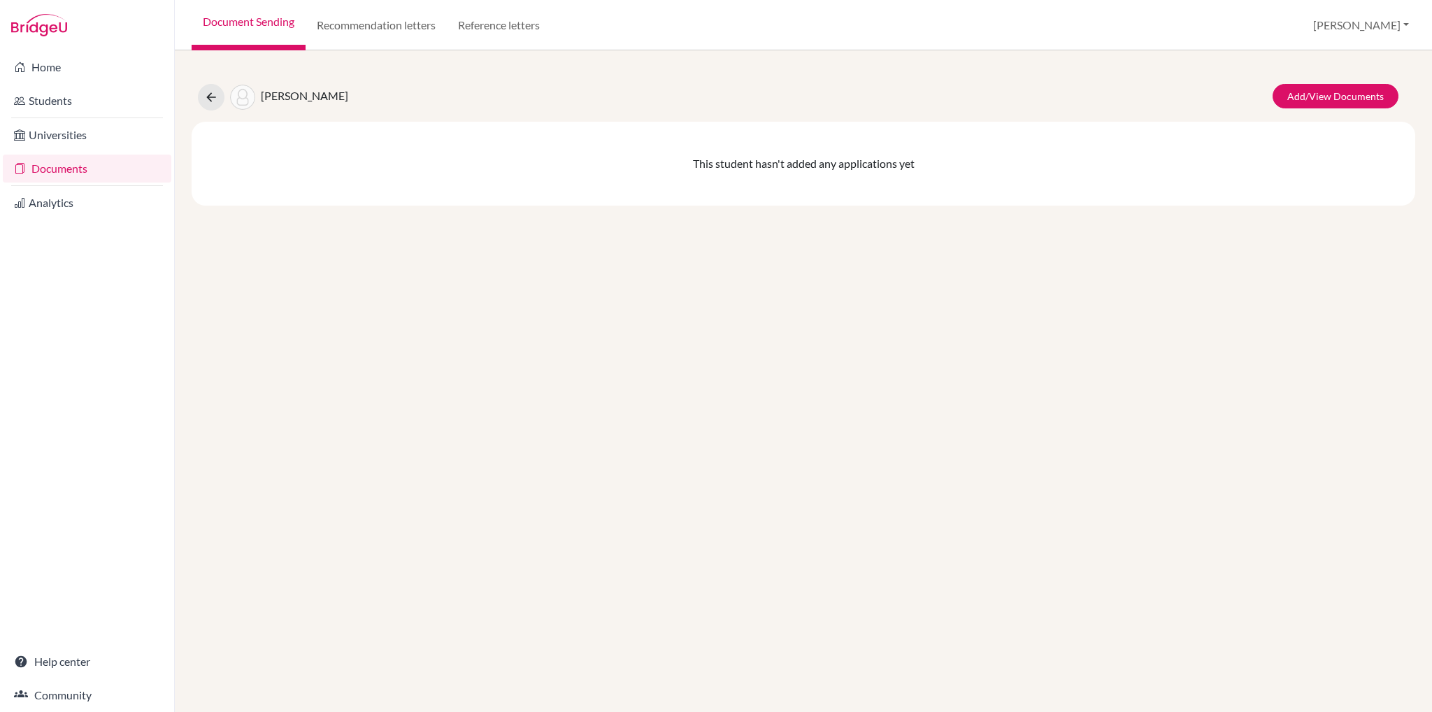
click at [268, 24] on link "Document Sending" at bounding box center [249, 25] width 114 height 50
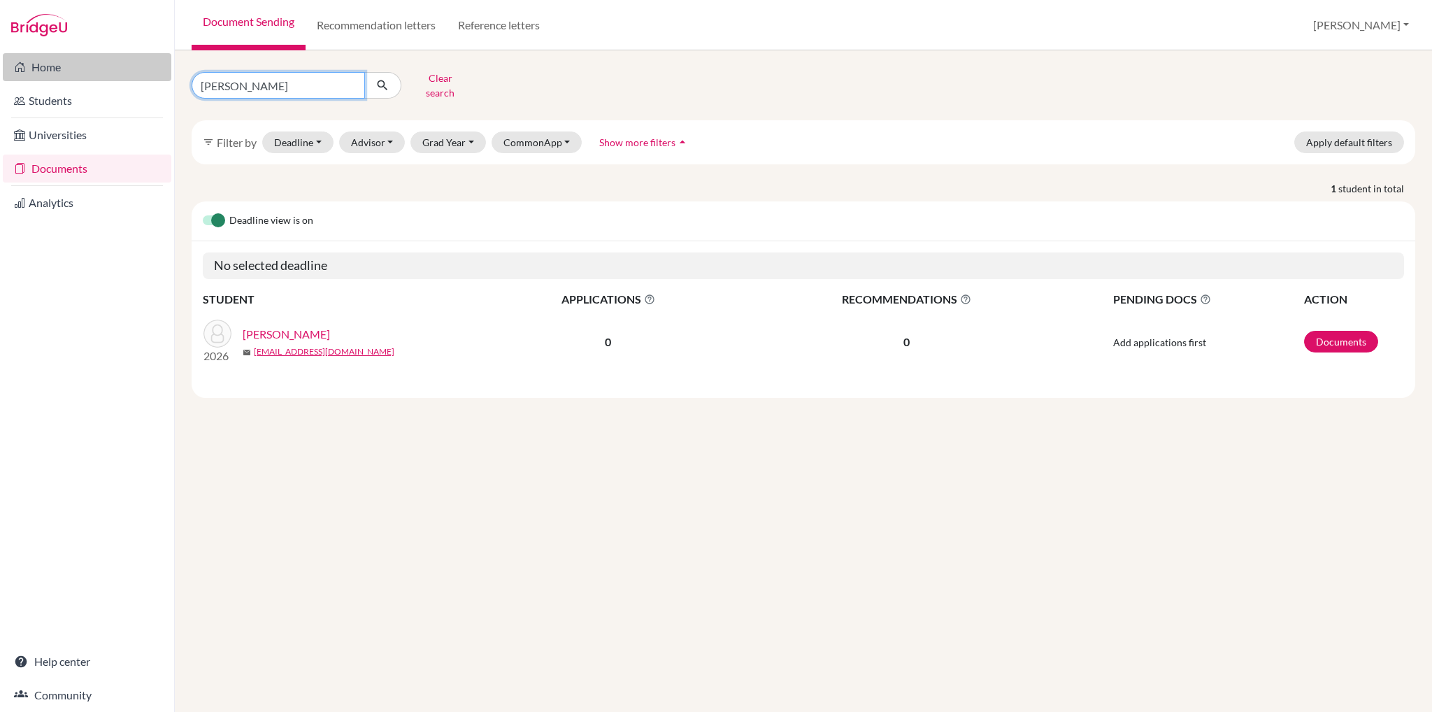
drag, startPoint x: 258, startPoint y: 84, endPoint x: 79, endPoint y: 80, distance: 179.0
click at [79, 80] on div "Home Students Universities Documents Analytics Help center Community Document S…" at bounding box center [716, 356] width 1432 height 712
type input "apollo"
click button "submit" at bounding box center [382, 85] width 37 height 27
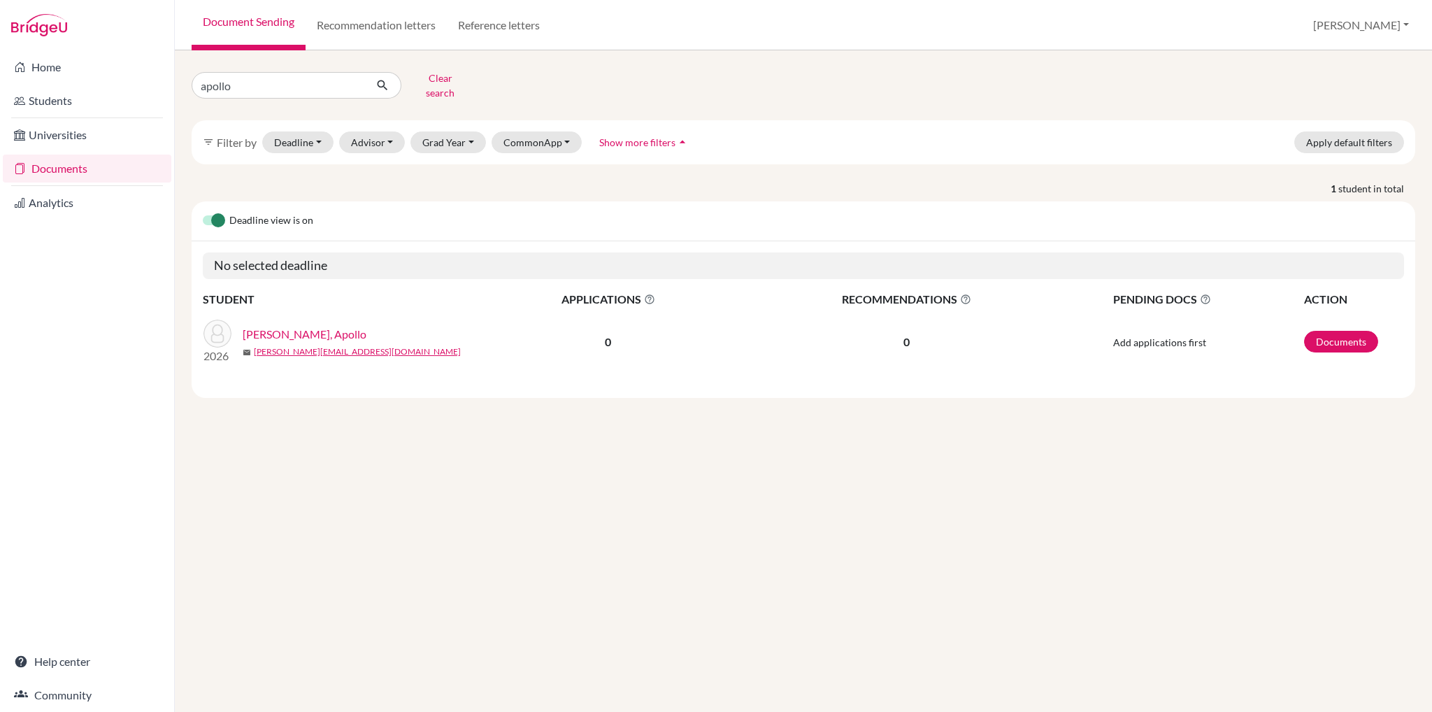
click at [281, 326] on link "[PERSON_NAME], Apollo" at bounding box center [305, 334] width 124 height 17
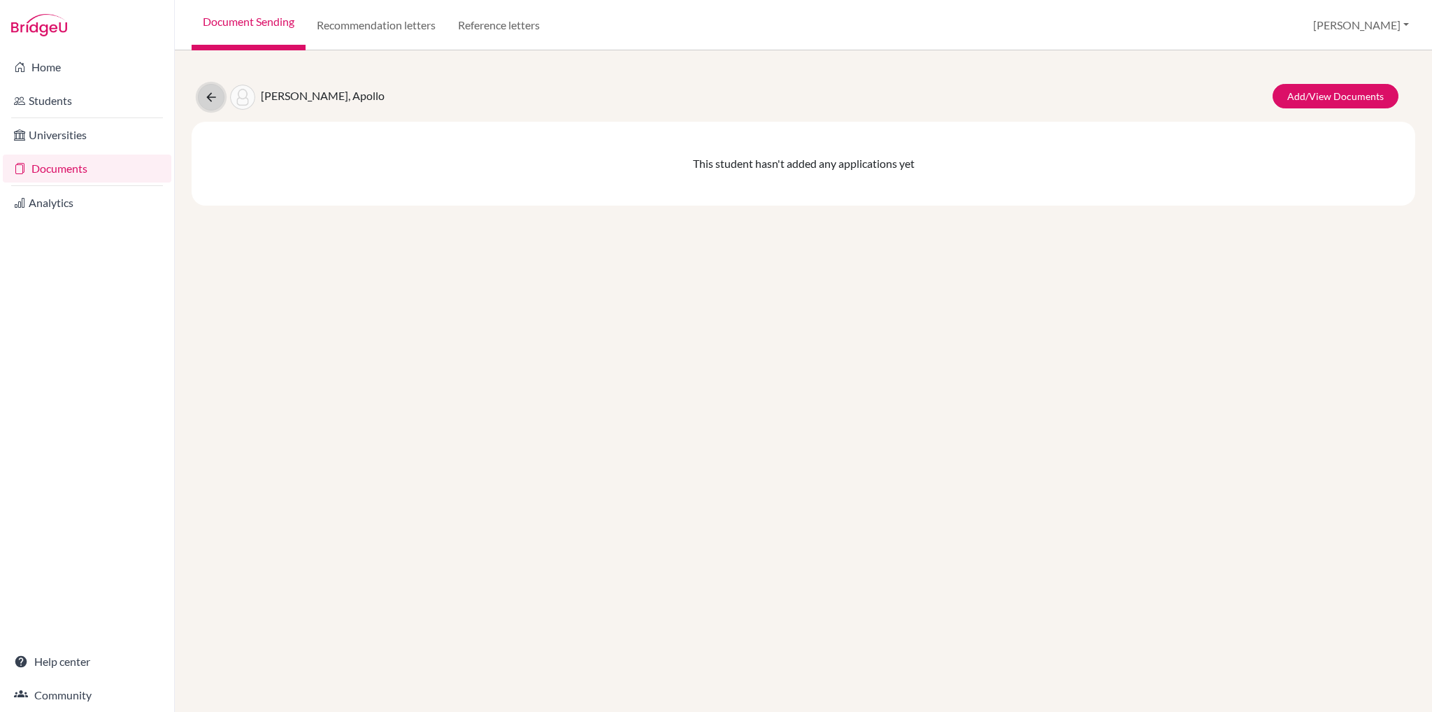
click at [208, 102] on icon at bounding box center [211, 97] width 14 height 14
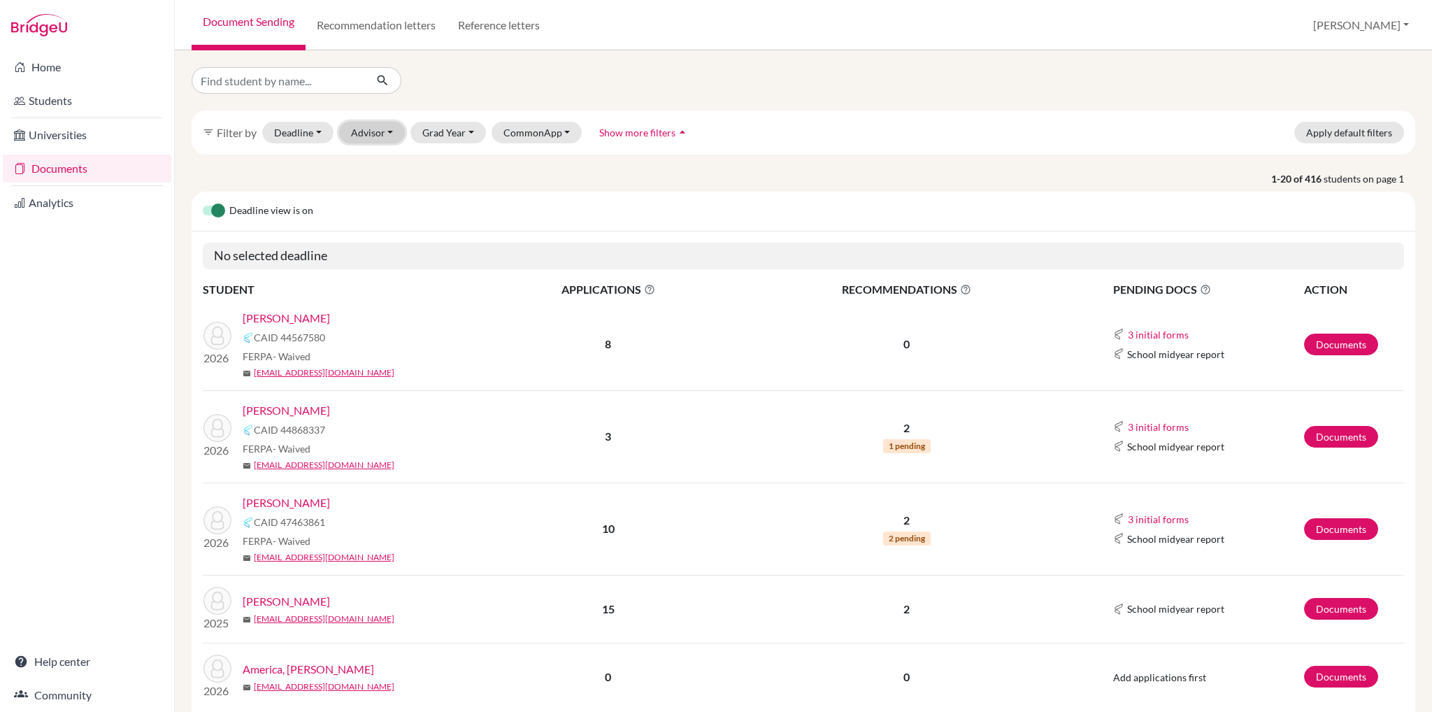
click at [368, 132] on button "Advisor" at bounding box center [372, 133] width 66 height 22
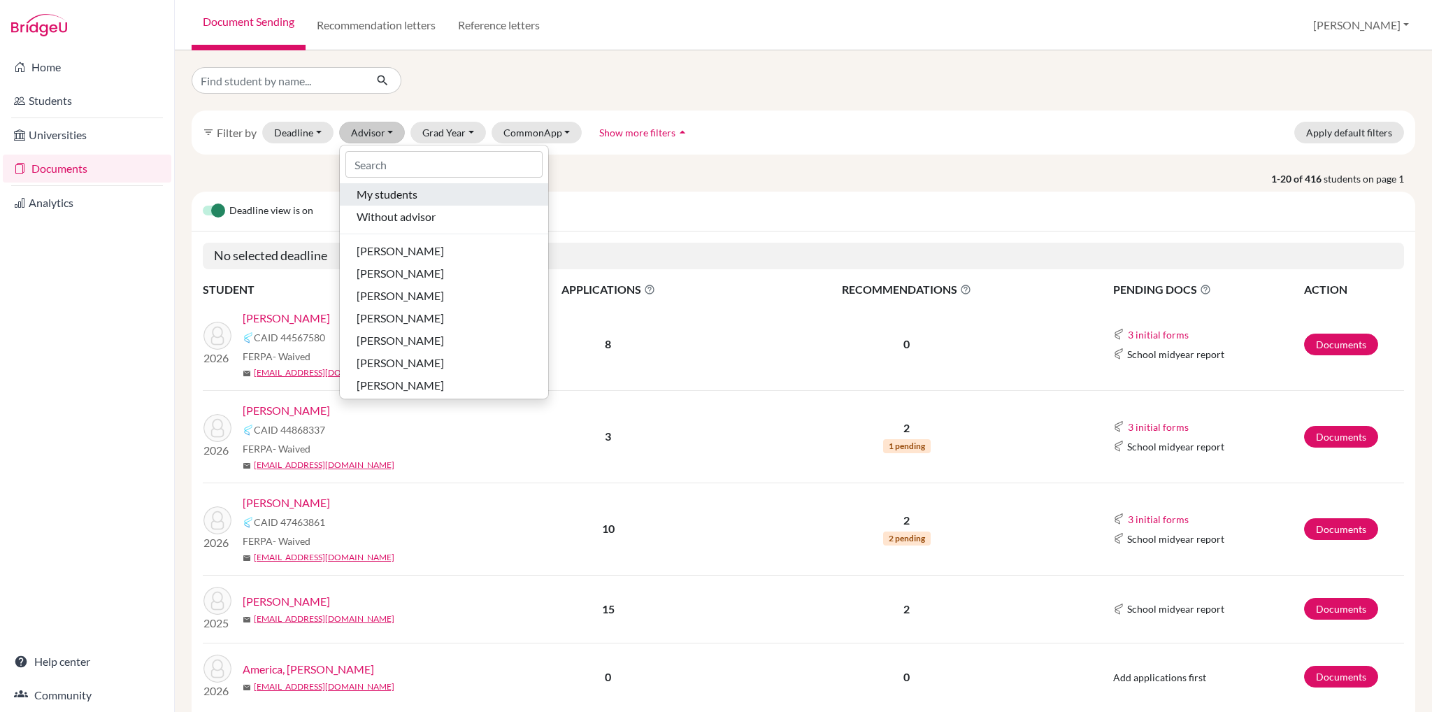
click at [378, 197] on span "My students" at bounding box center [387, 194] width 61 height 17
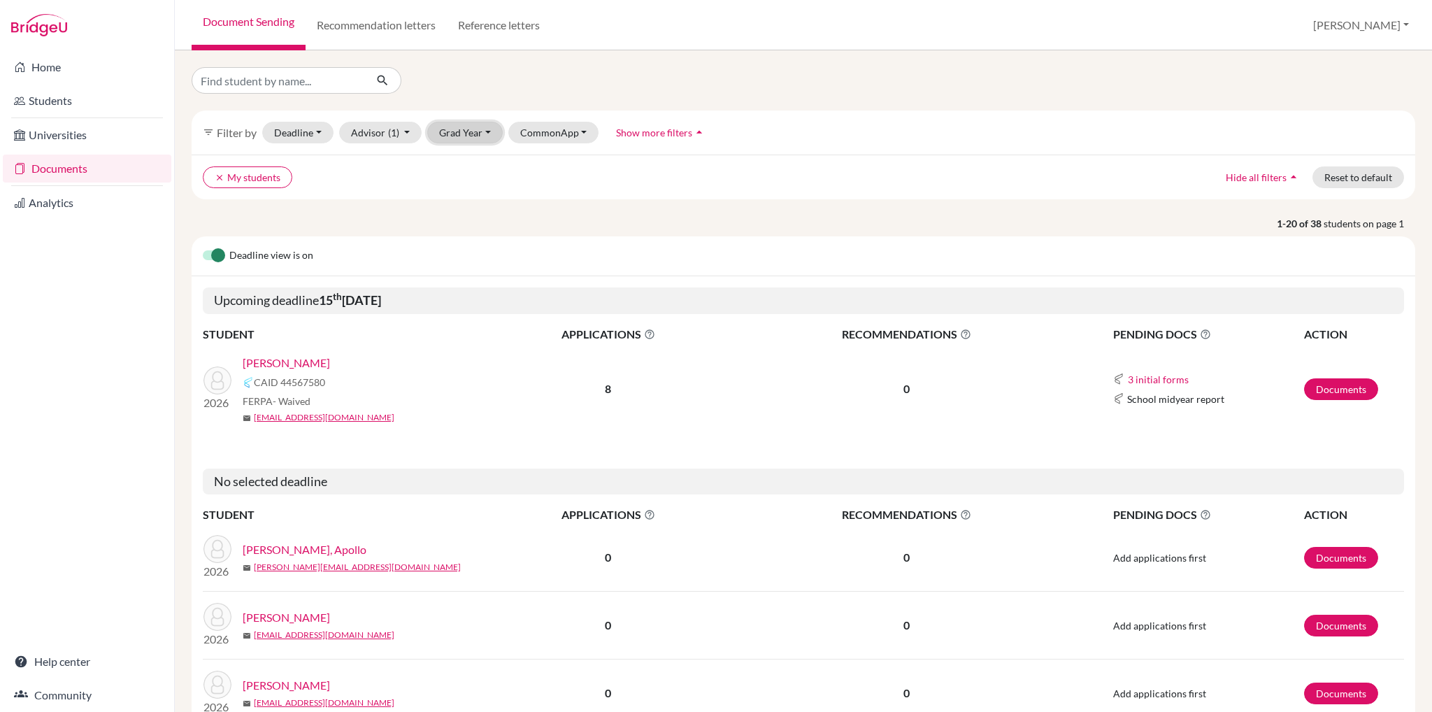
click at [471, 132] on button "Grad Year" at bounding box center [464, 133] width 75 height 22
click at [463, 164] on span "2026" at bounding box center [457, 162] width 25 height 17
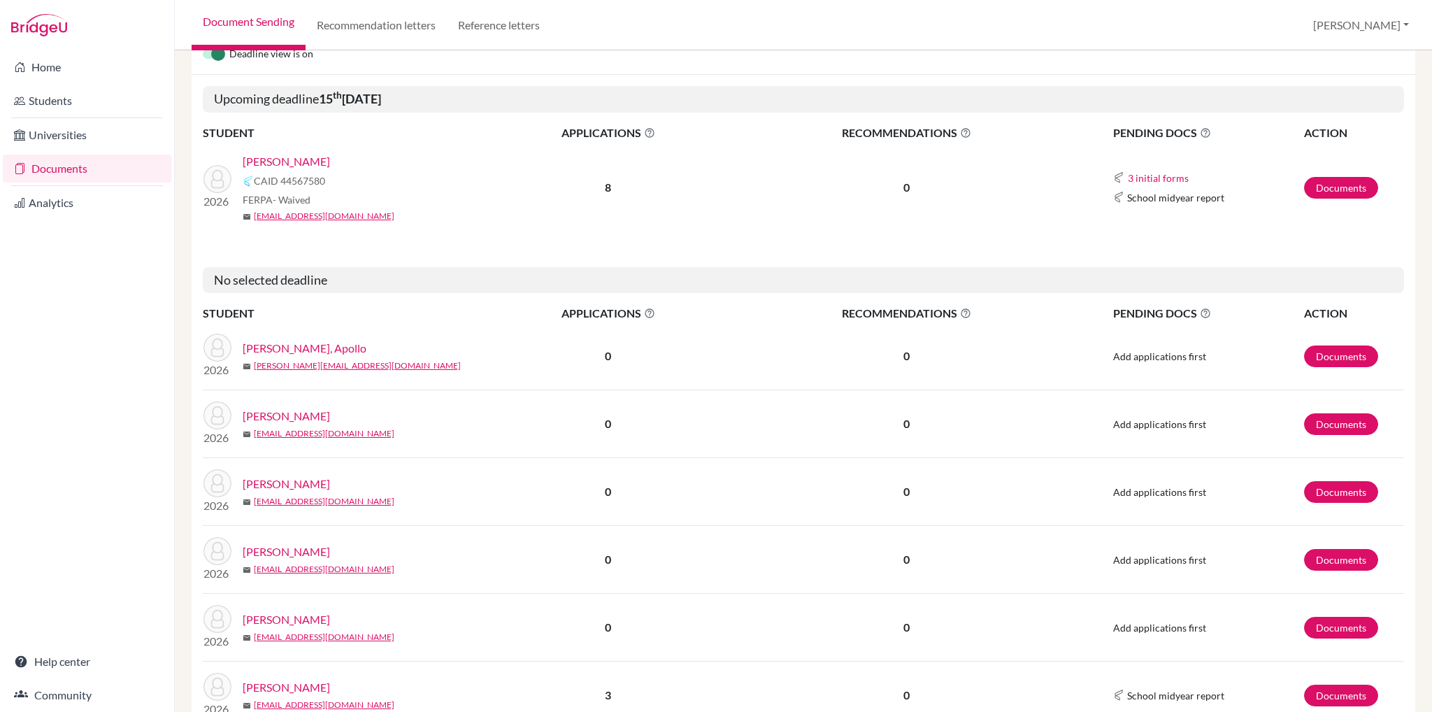
scroll to position [210, 0]
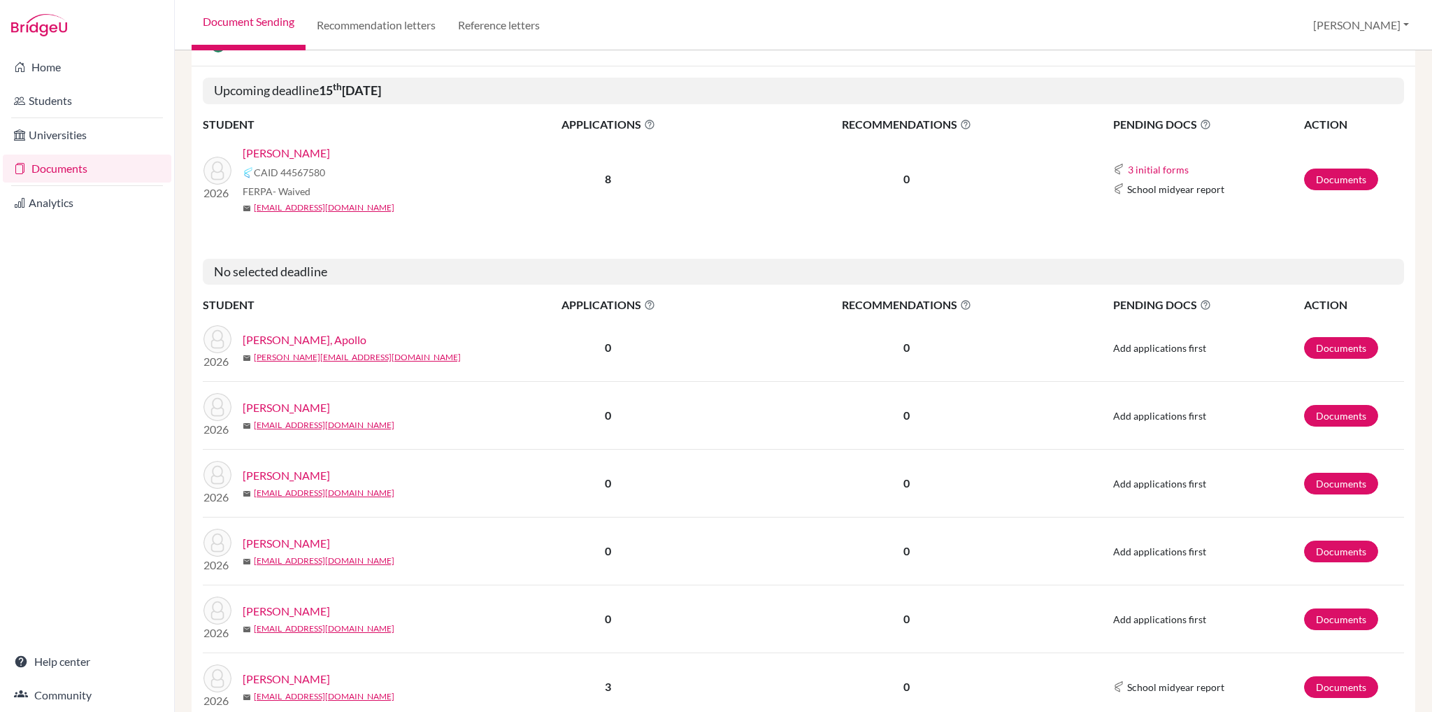
drag, startPoint x: 331, startPoint y: 153, endPoint x: 316, endPoint y: 157, distance: 15.3
click at [316, 157] on link "Berko-Boateng, Andrew" at bounding box center [286, 153] width 87 height 17
click at [294, 407] on link "Daffey, Wilder" at bounding box center [286, 407] width 87 height 17
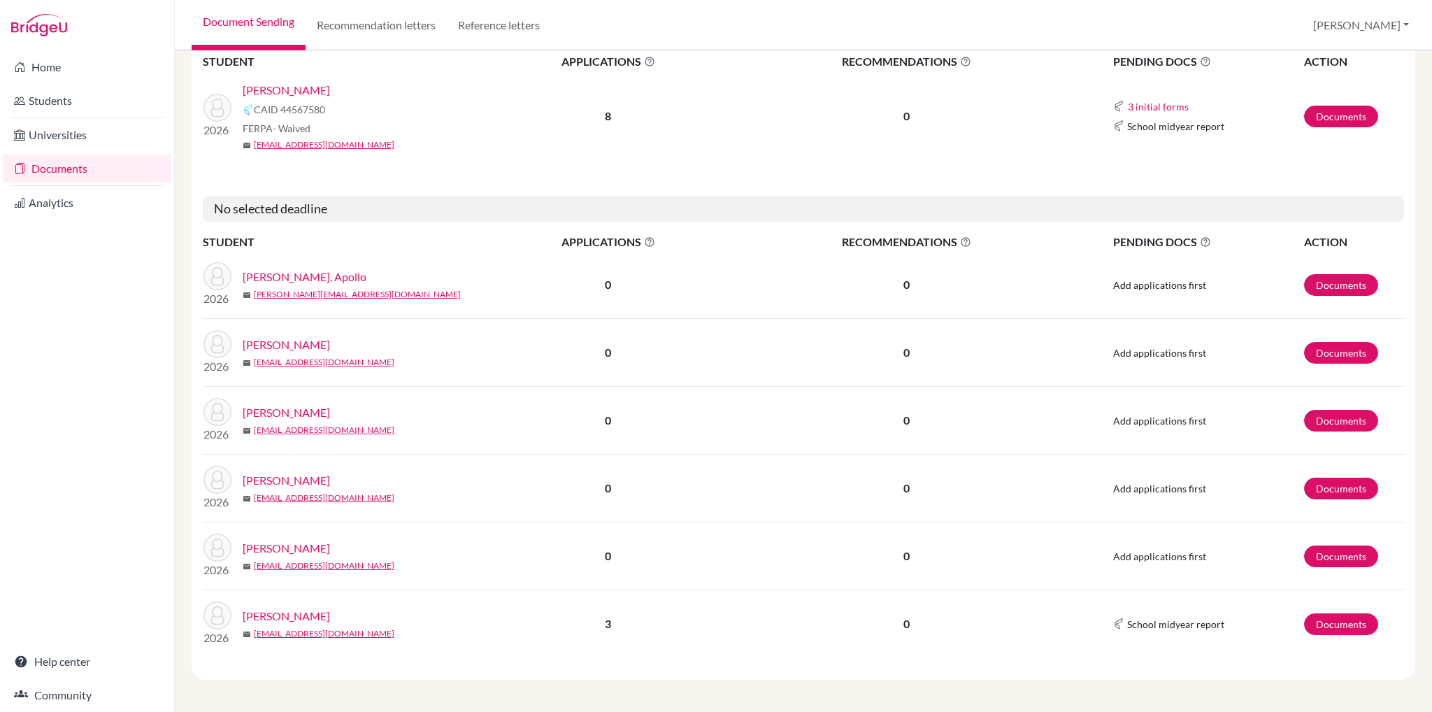
click at [261, 409] on link "[PERSON_NAME]" at bounding box center [286, 412] width 87 height 17
